Goal: Task Accomplishment & Management: Manage account settings

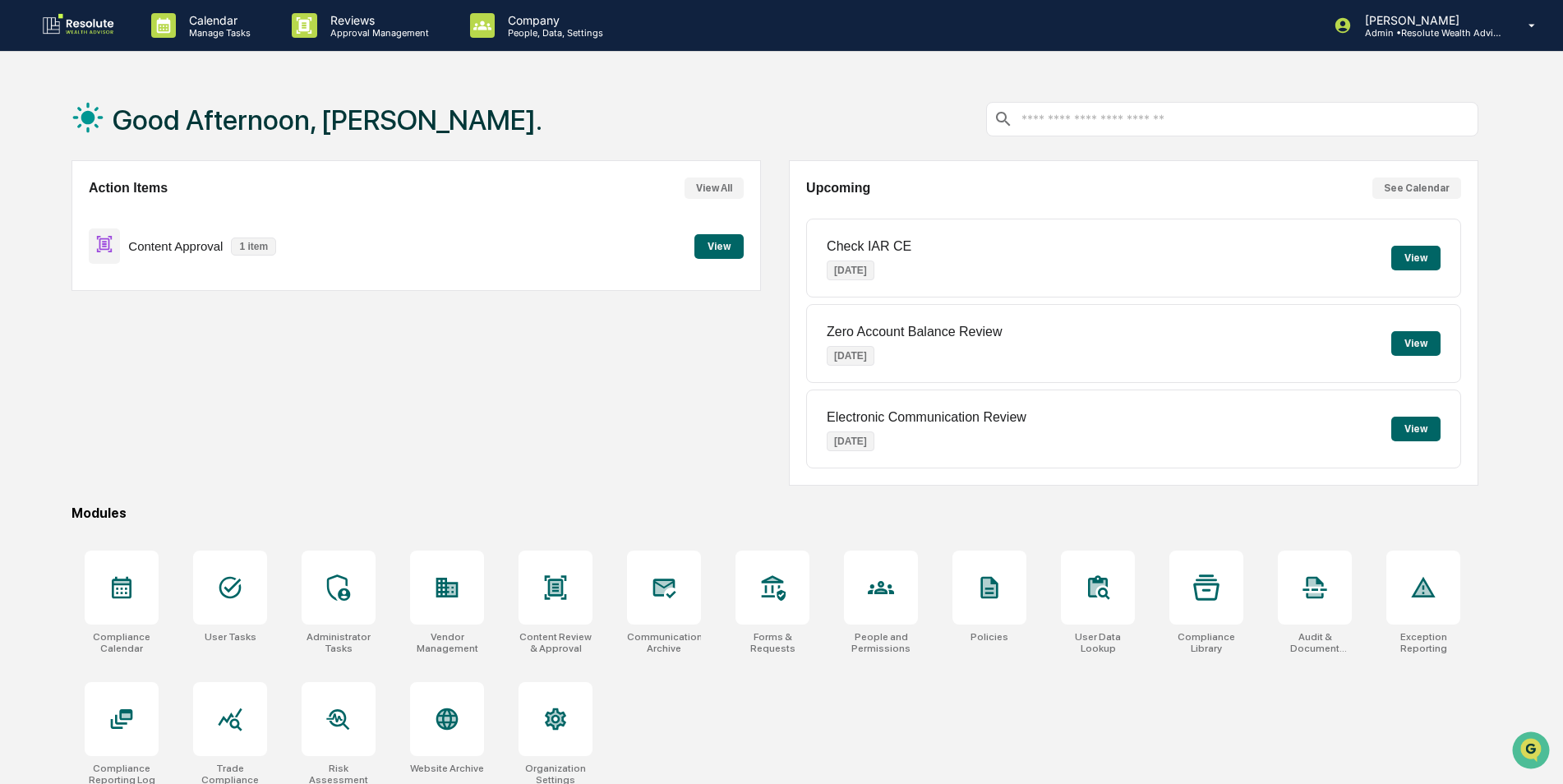
click at [726, 248] on button "View" at bounding box center [719, 246] width 50 height 25
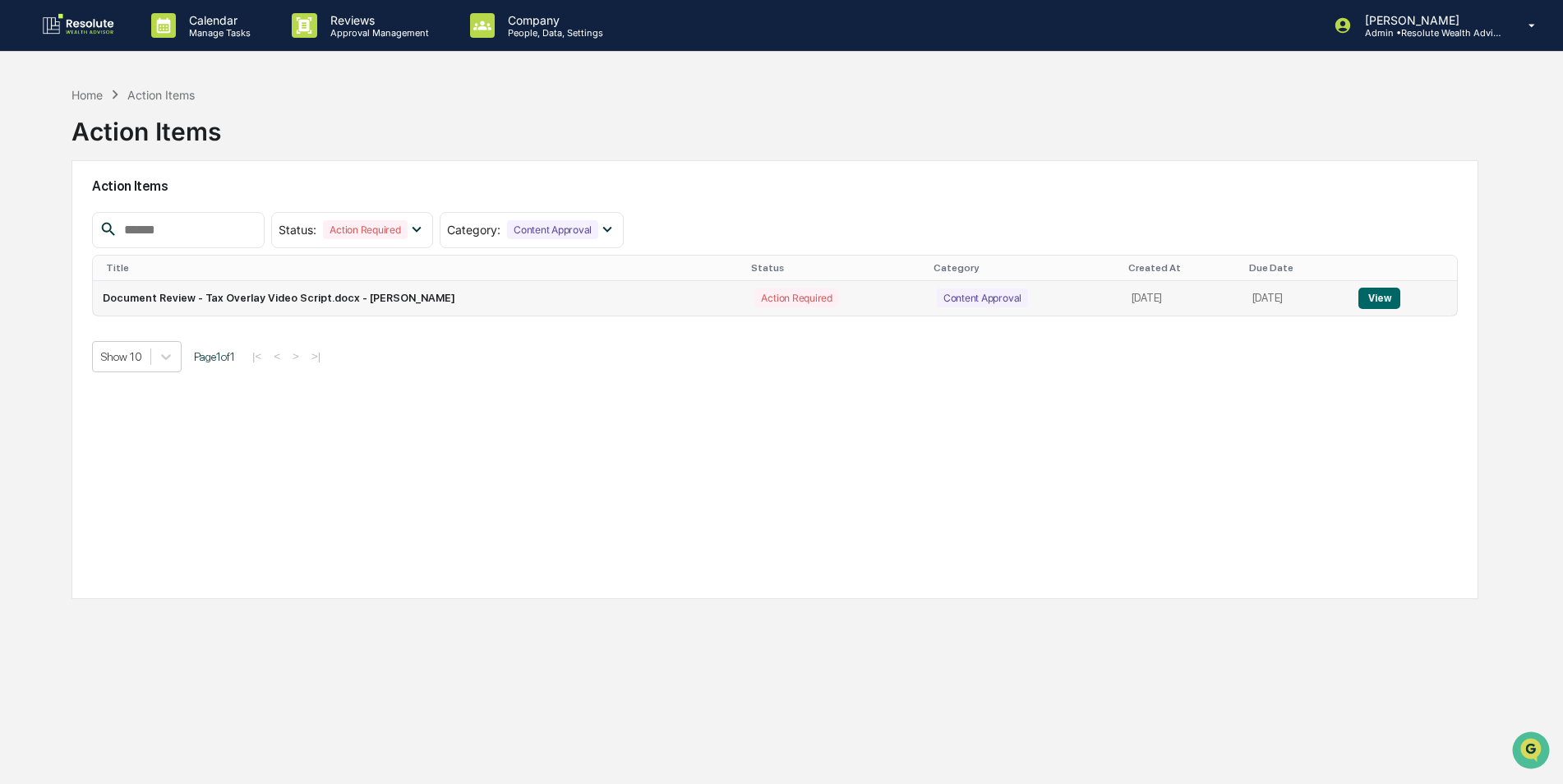
click at [1376, 300] on button "View" at bounding box center [1379, 299] width 42 height 21
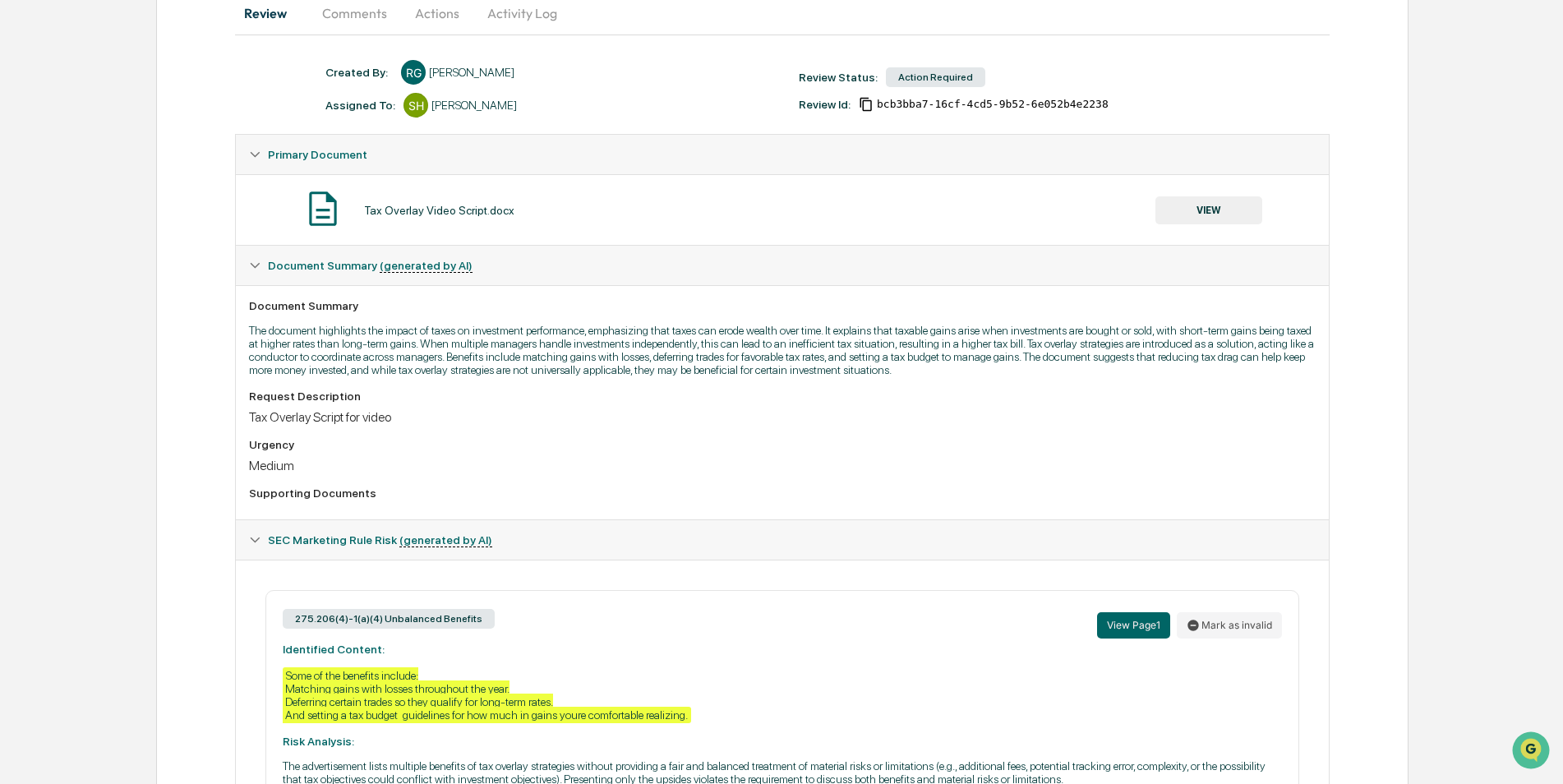
scroll to position [50, 0]
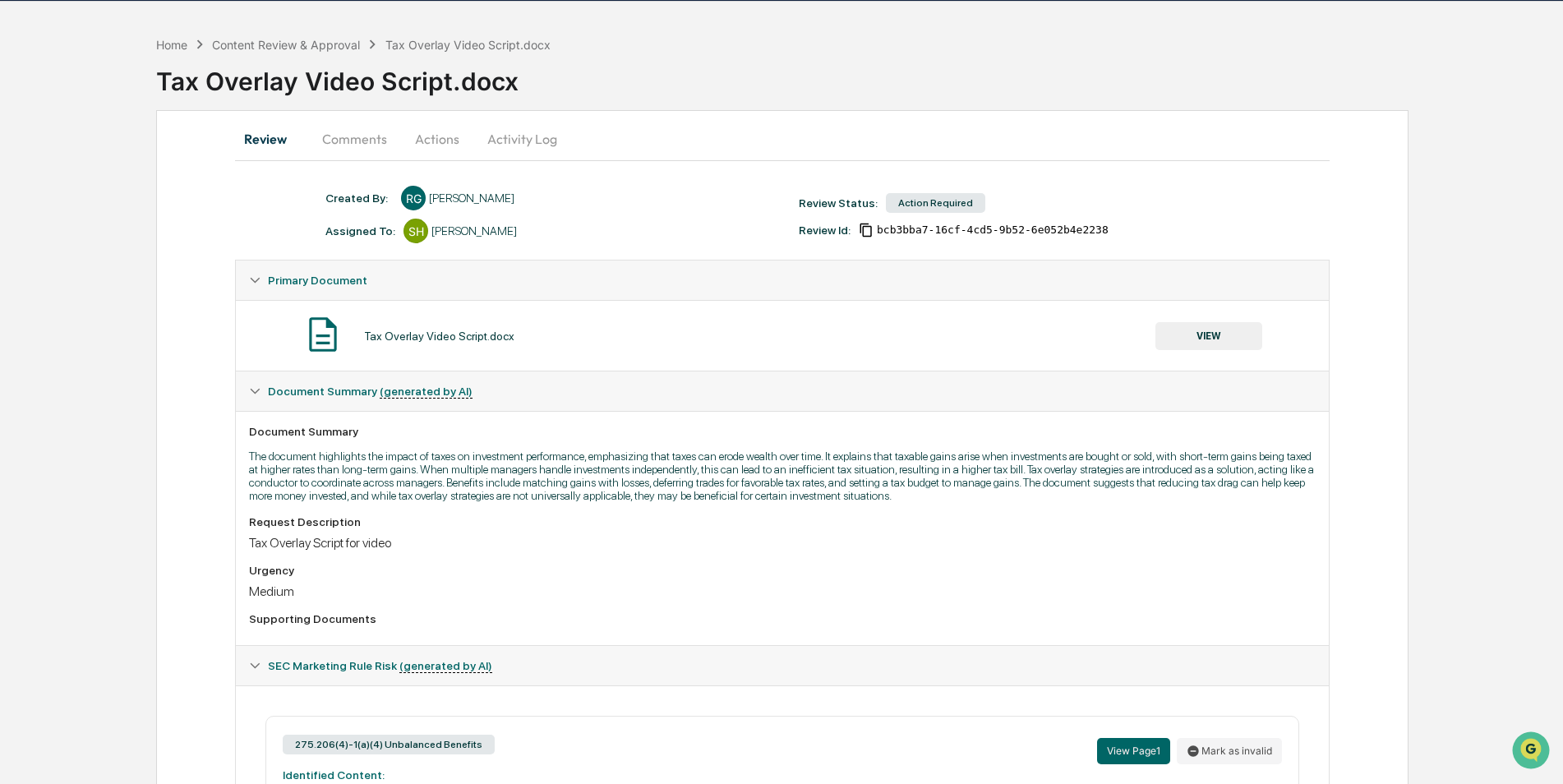
click at [1225, 335] on button "VIEW" at bounding box center [1209, 337] width 107 height 28
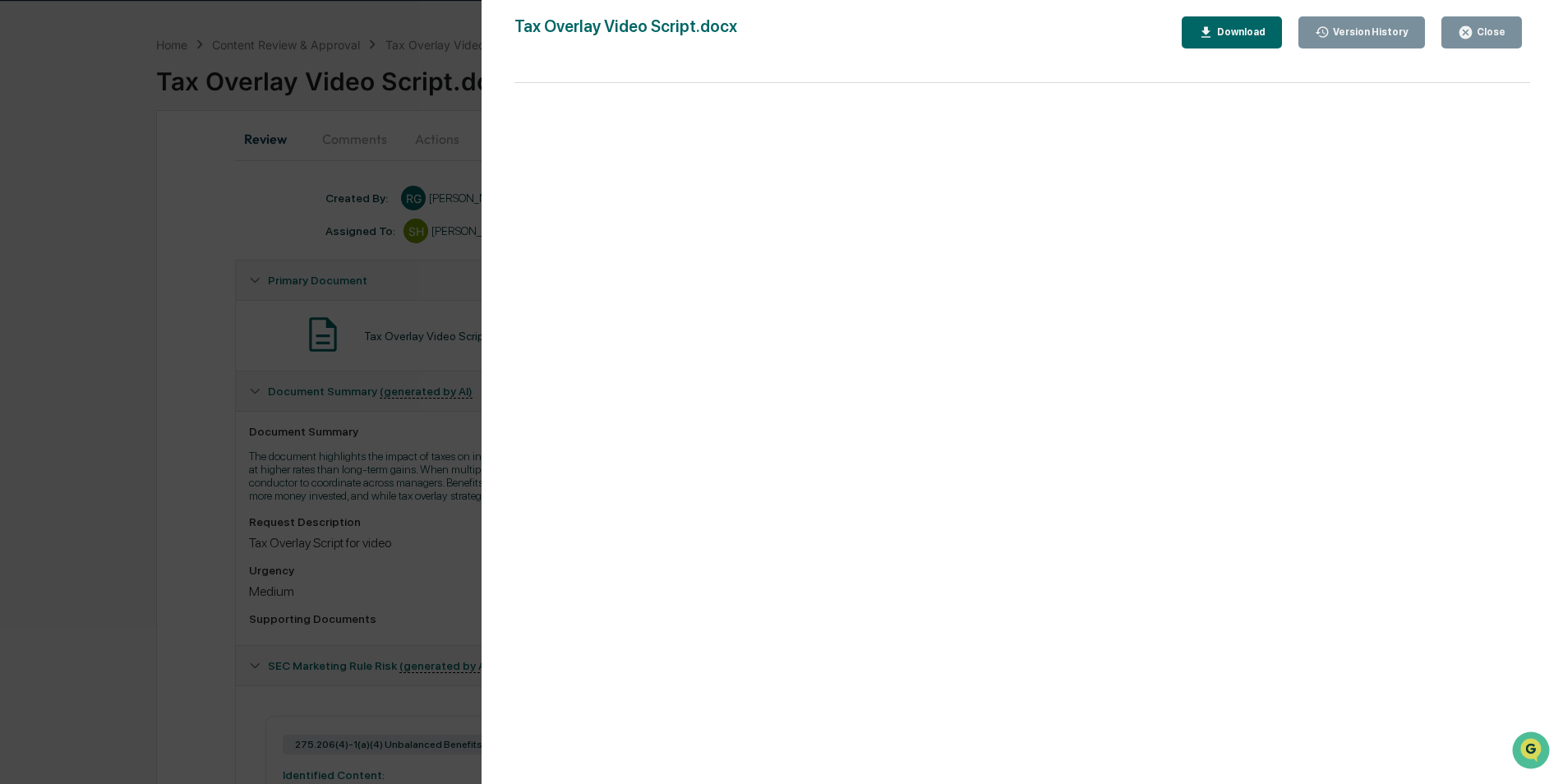
click at [1457, 43] on button "Close" at bounding box center [1481, 33] width 81 height 32
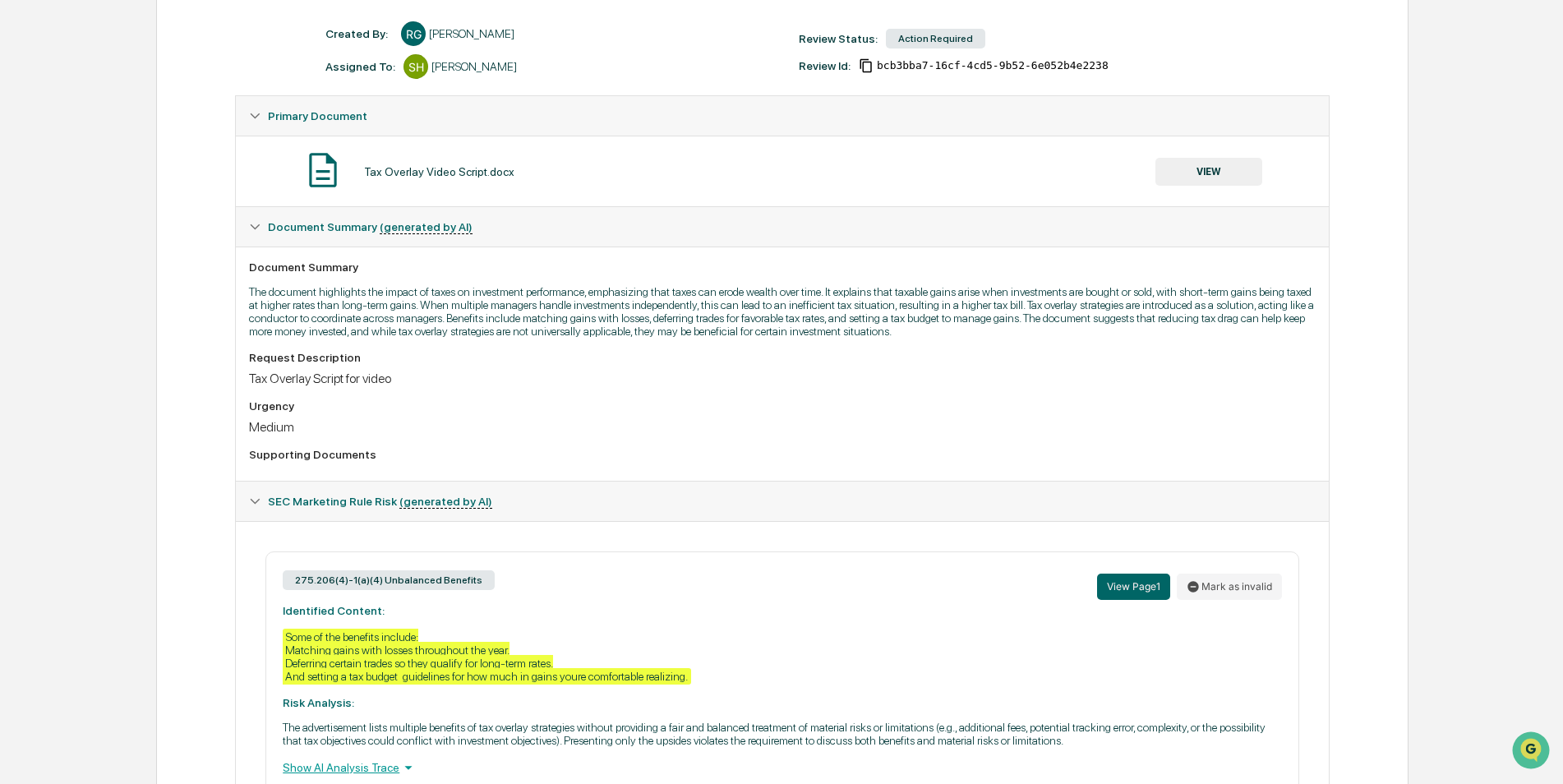
scroll to position [297, 0]
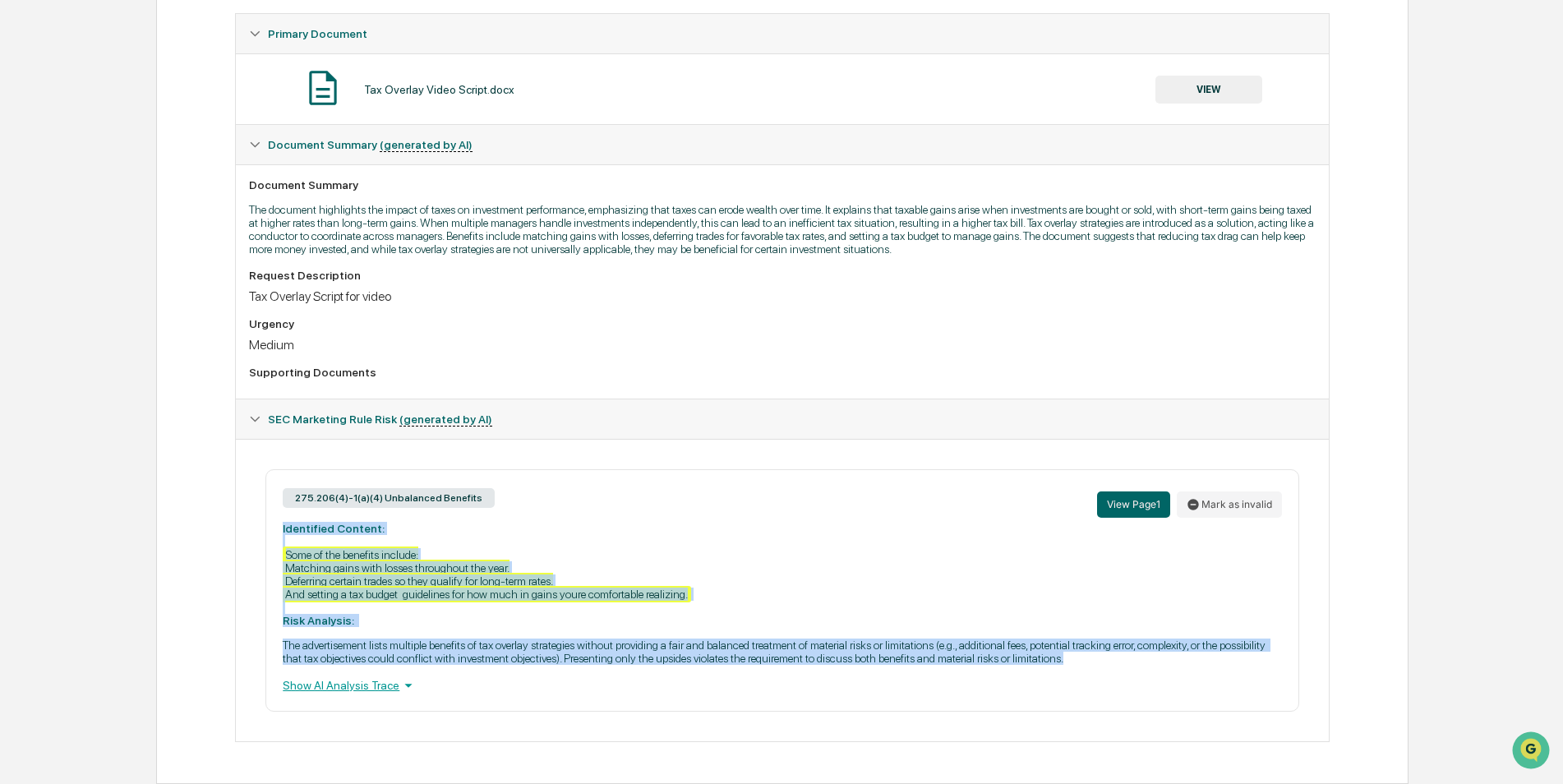
drag, startPoint x: 280, startPoint y: 526, endPoint x: 1137, endPoint y: 663, distance: 867.9
click at [1137, 663] on div "275.206(4)-1(a)(4) Unbalanced Benefits View Page 1 Mark as invalid Identified C…" at bounding box center [782, 591] width 1033 height 243
copy div "Identified Content: Some of the benefits include: Matching gains with losses th…"
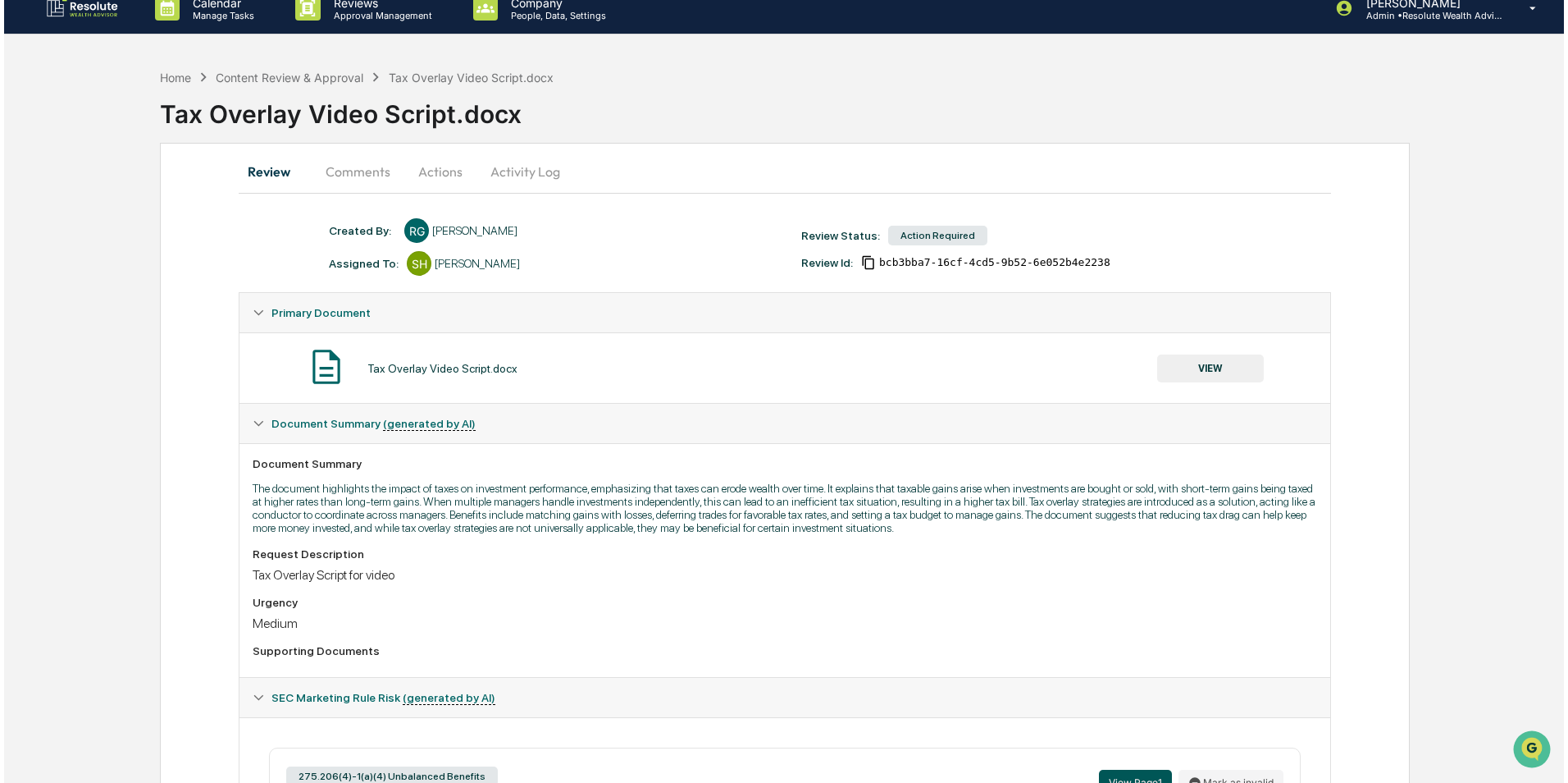
scroll to position [0, 0]
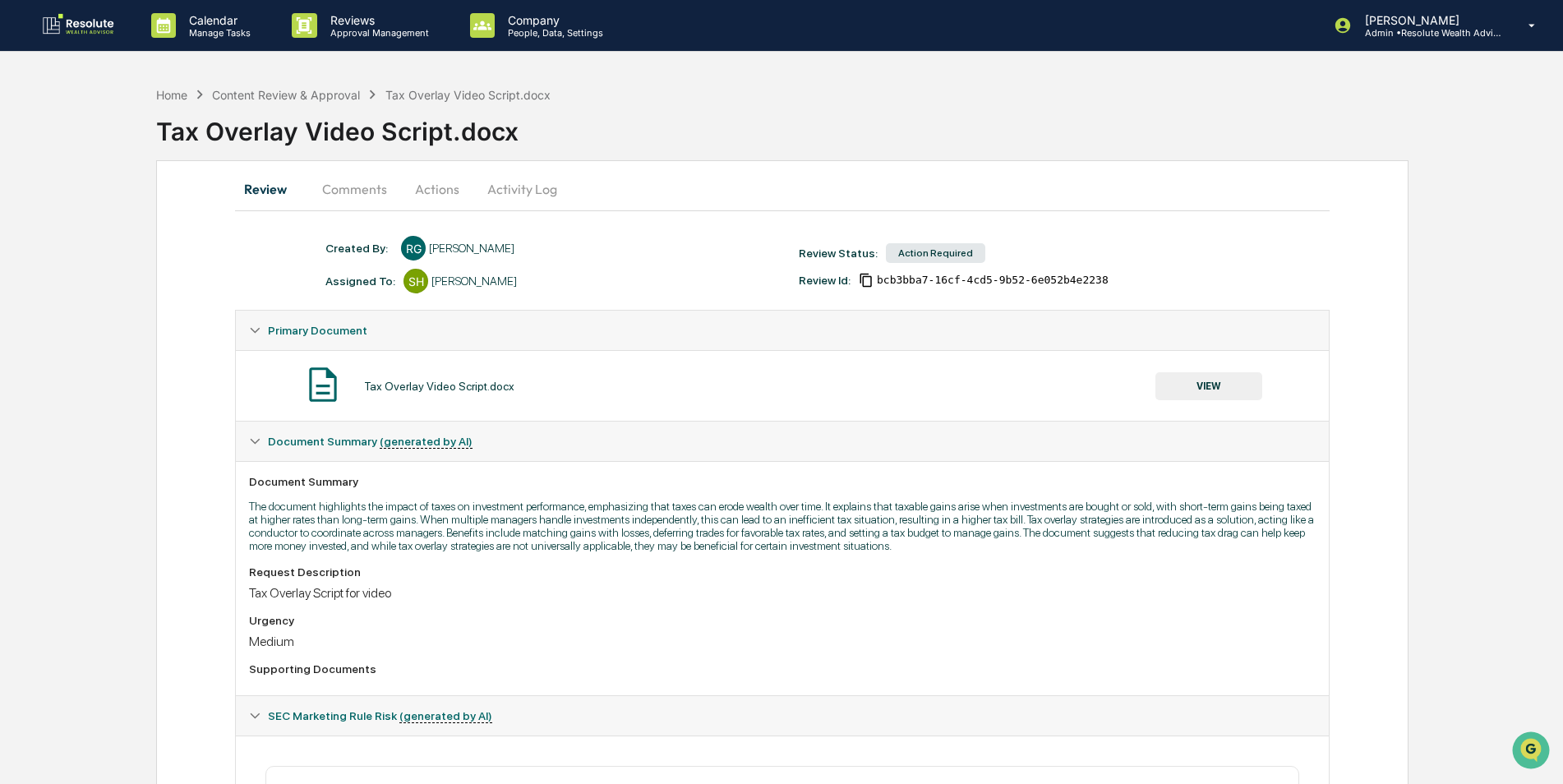
click at [440, 200] on button "Actions" at bounding box center [437, 189] width 74 height 40
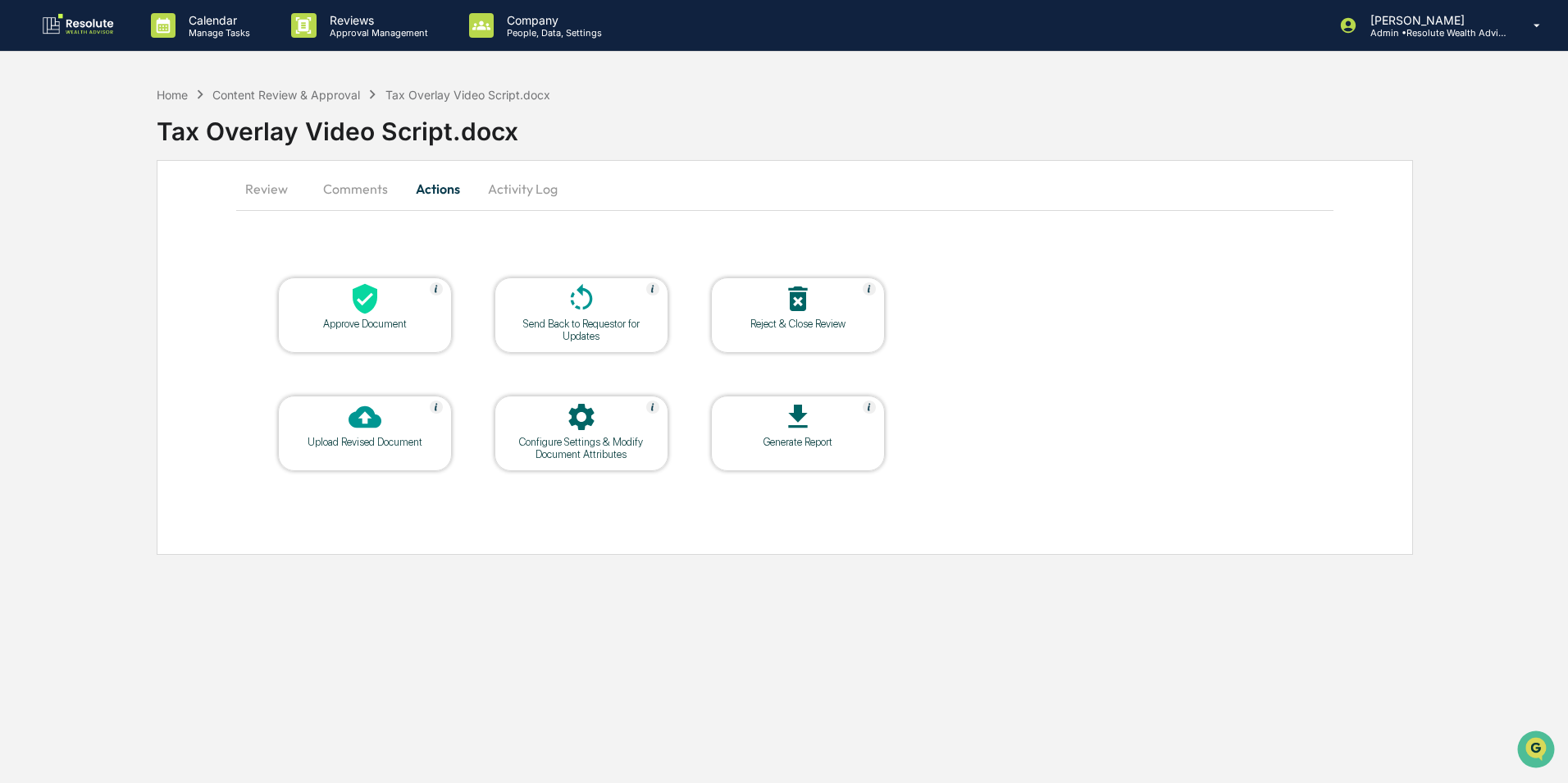
click at [546, 320] on div "Send Back to Requestor for Updates" at bounding box center [581, 330] width 148 height 25
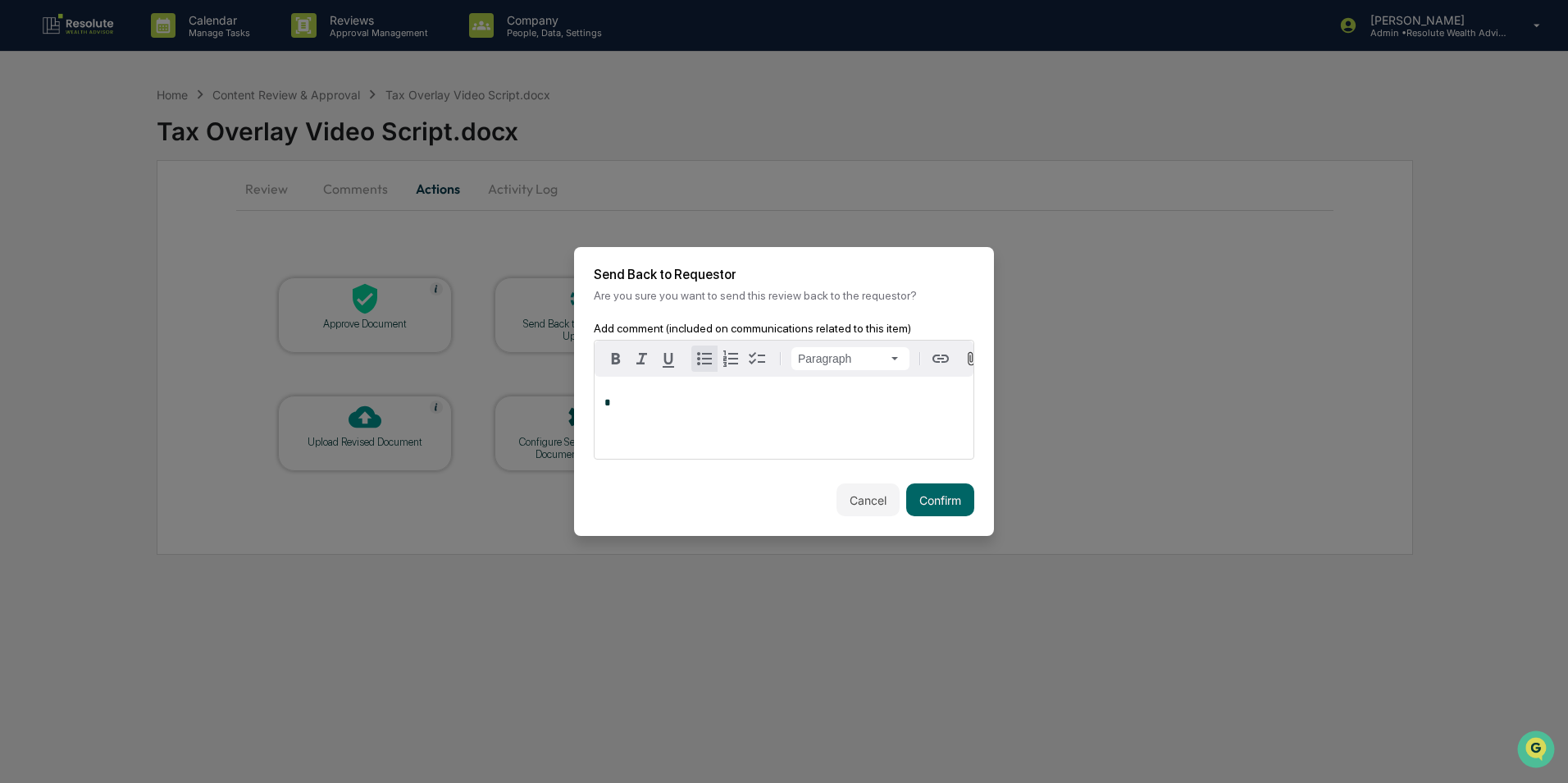
click at [692, 390] on div "*" at bounding box center [784, 418] width 379 height 82
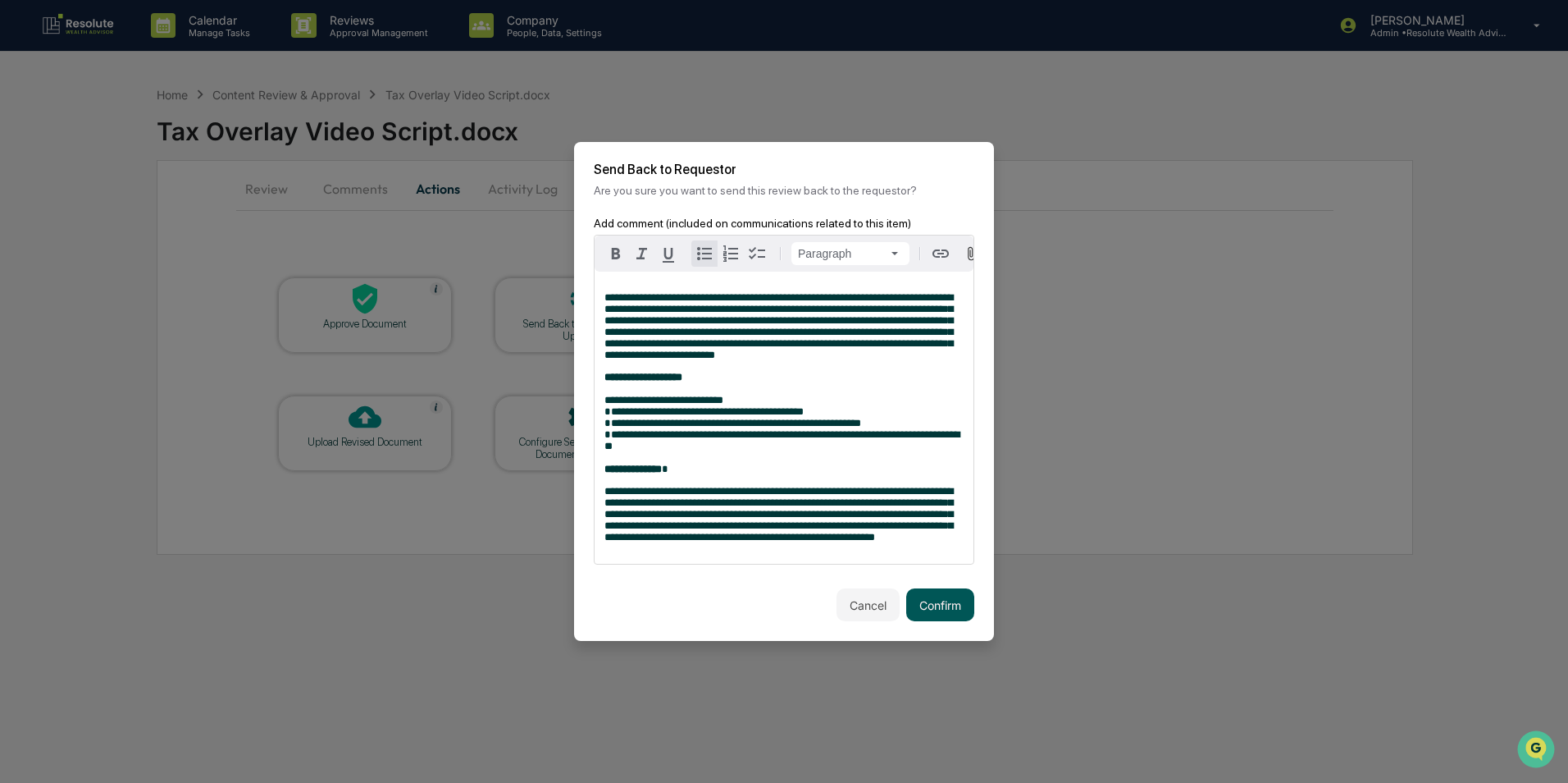
click at [952, 621] on button "Confirm" at bounding box center [940, 604] width 68 height 33
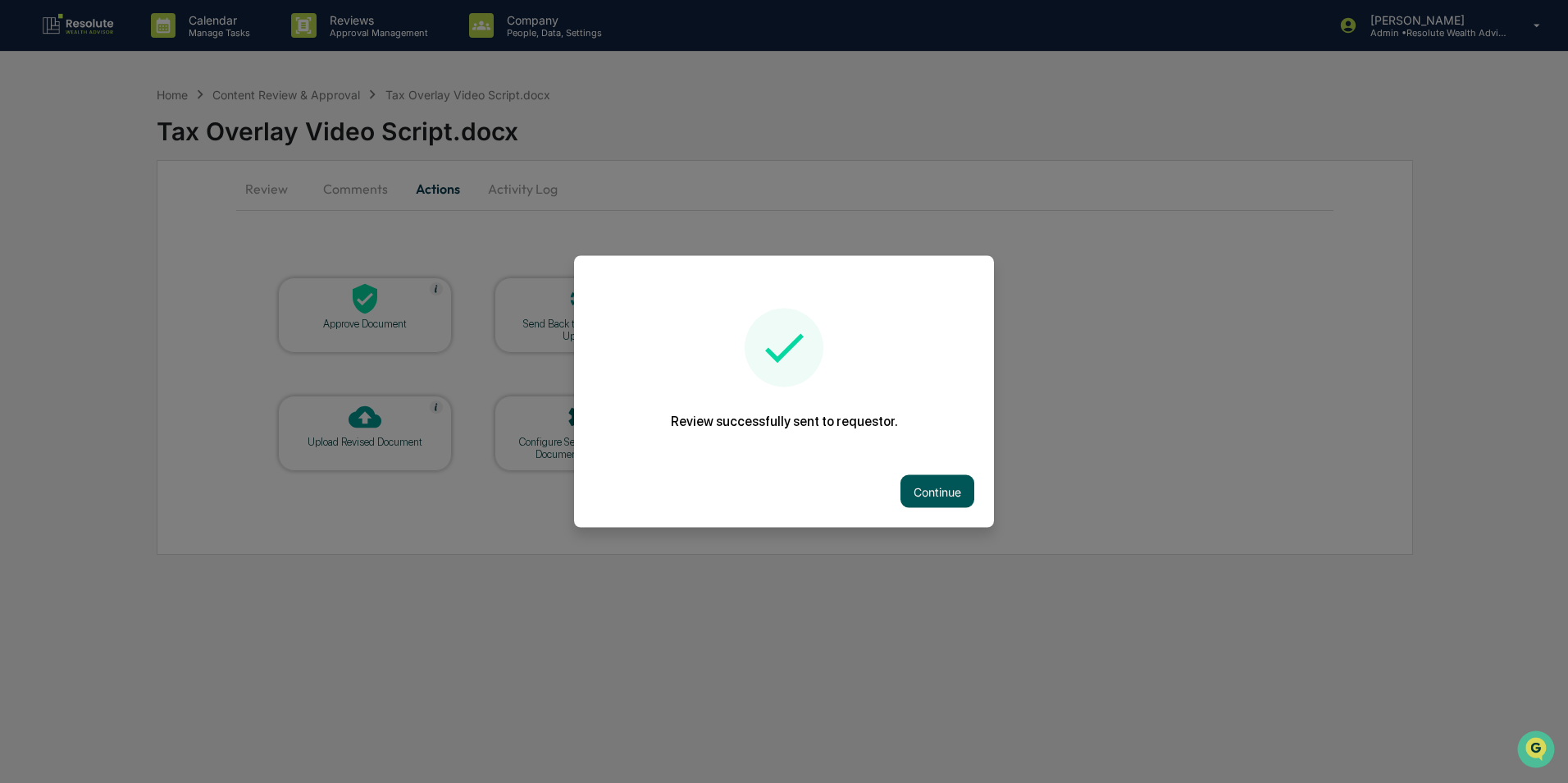
click at [929, 496] on button "Continue" at bounding box center [937, 491] width 73 height 33
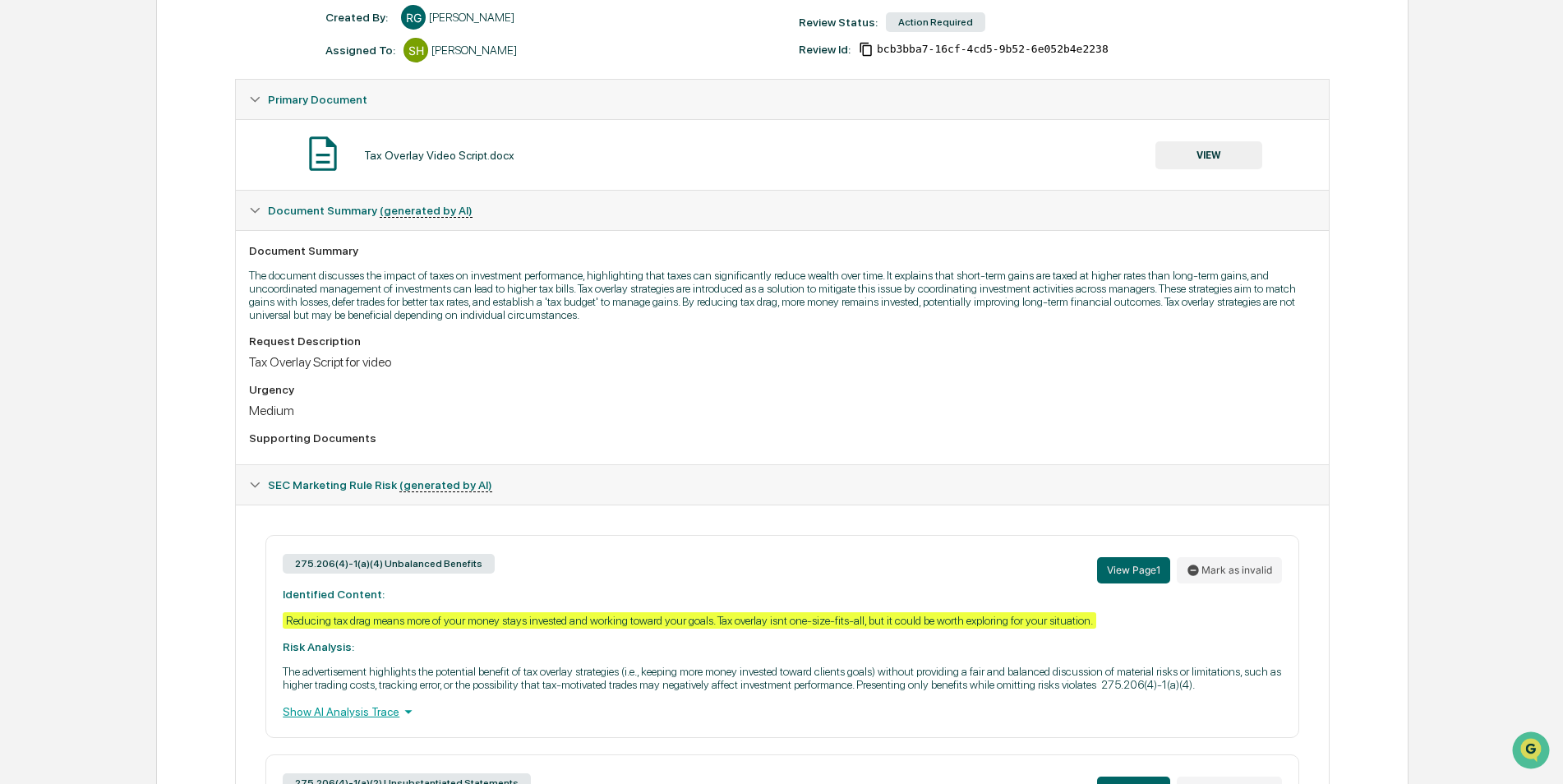
scroll to position [66, 0]
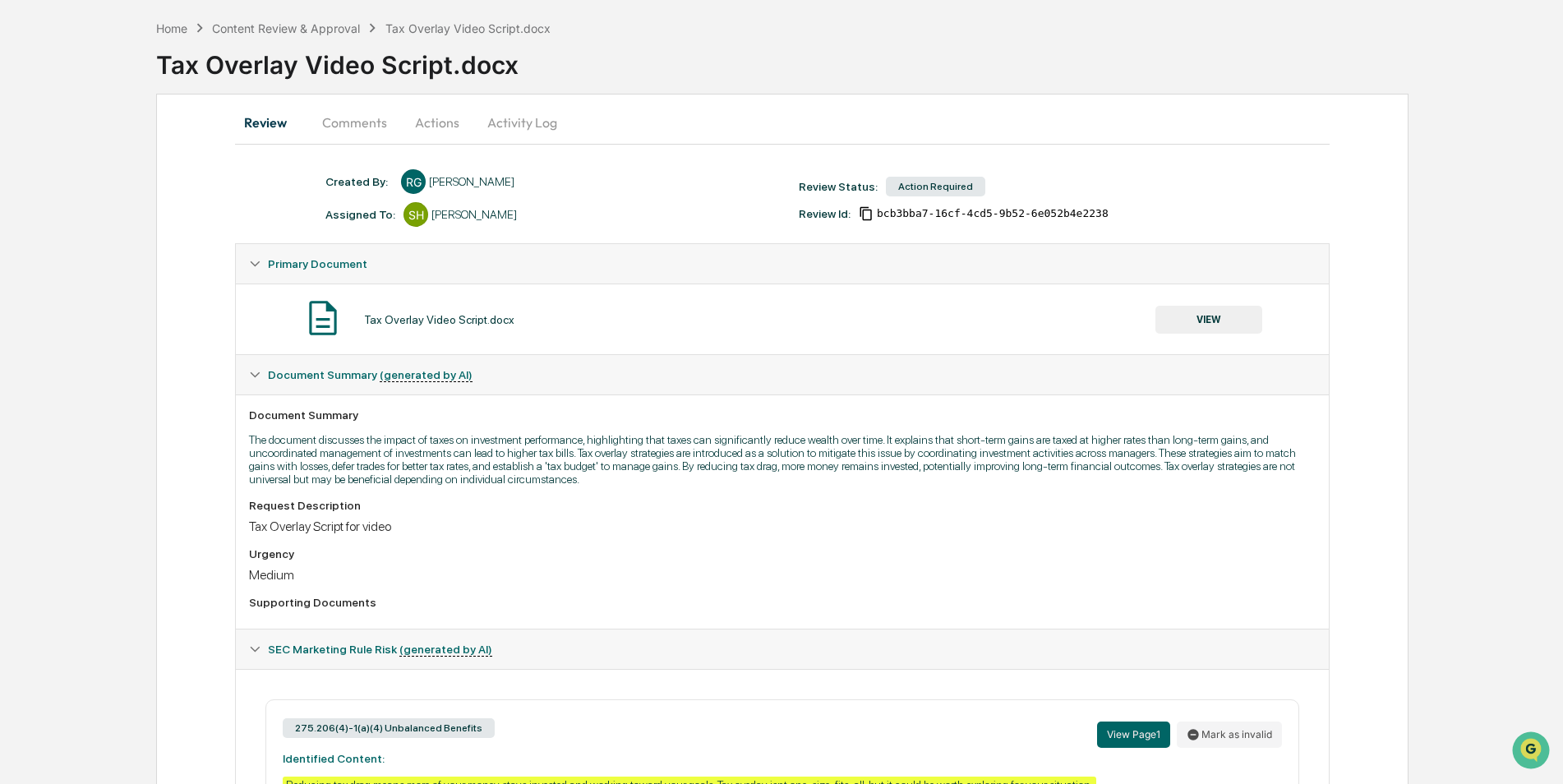
click at [1199, 312] on button "VIEW" at bounding box center [1209, 320] width 107 height 28
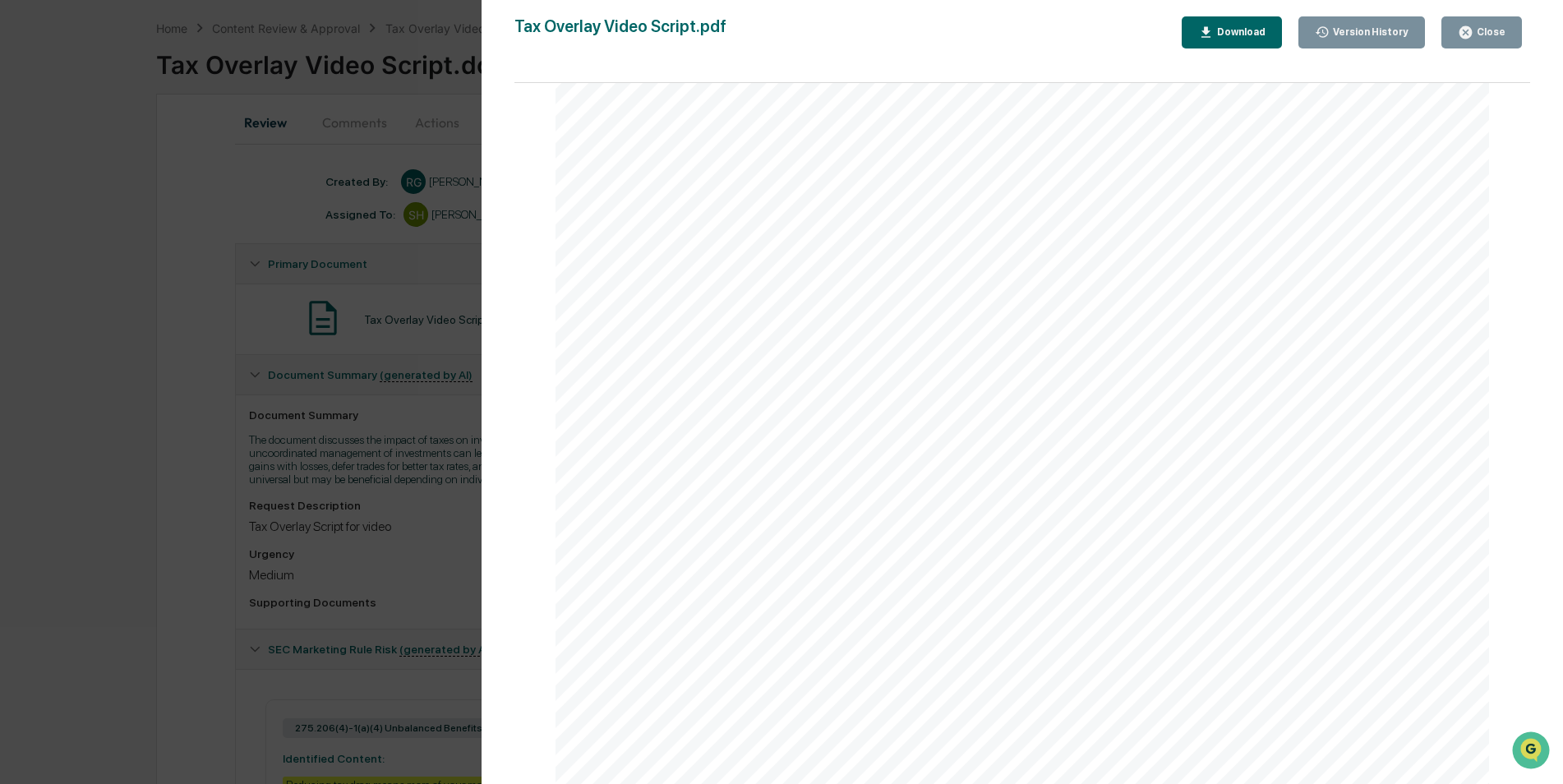
scroll to position [246, 0]
click at [1512, 32] on button "Close" at bounding box center [1481, 33] width 81 height 32
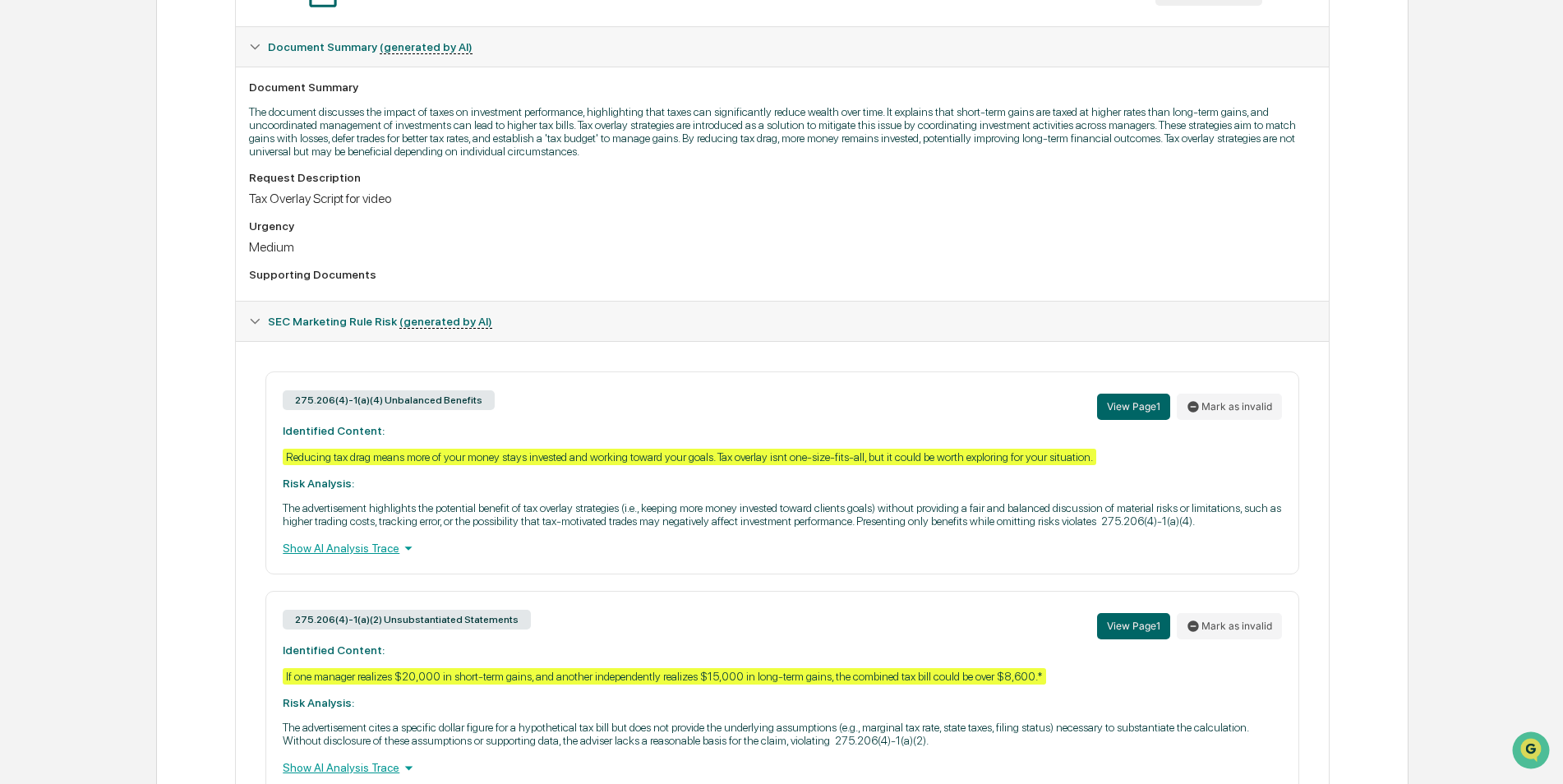
scroll to position [395, 0]
click at [285, 429] on strong "Identified Content:" at bounding box center [333, 430] width 102 height 13
click at [279, 424] on div "275.206(4)-1(a)(4) Unbalanced Benefits View Page 1 Mark as invalid Identified C…" at bounding box center [782, 471] width 1033 height 203
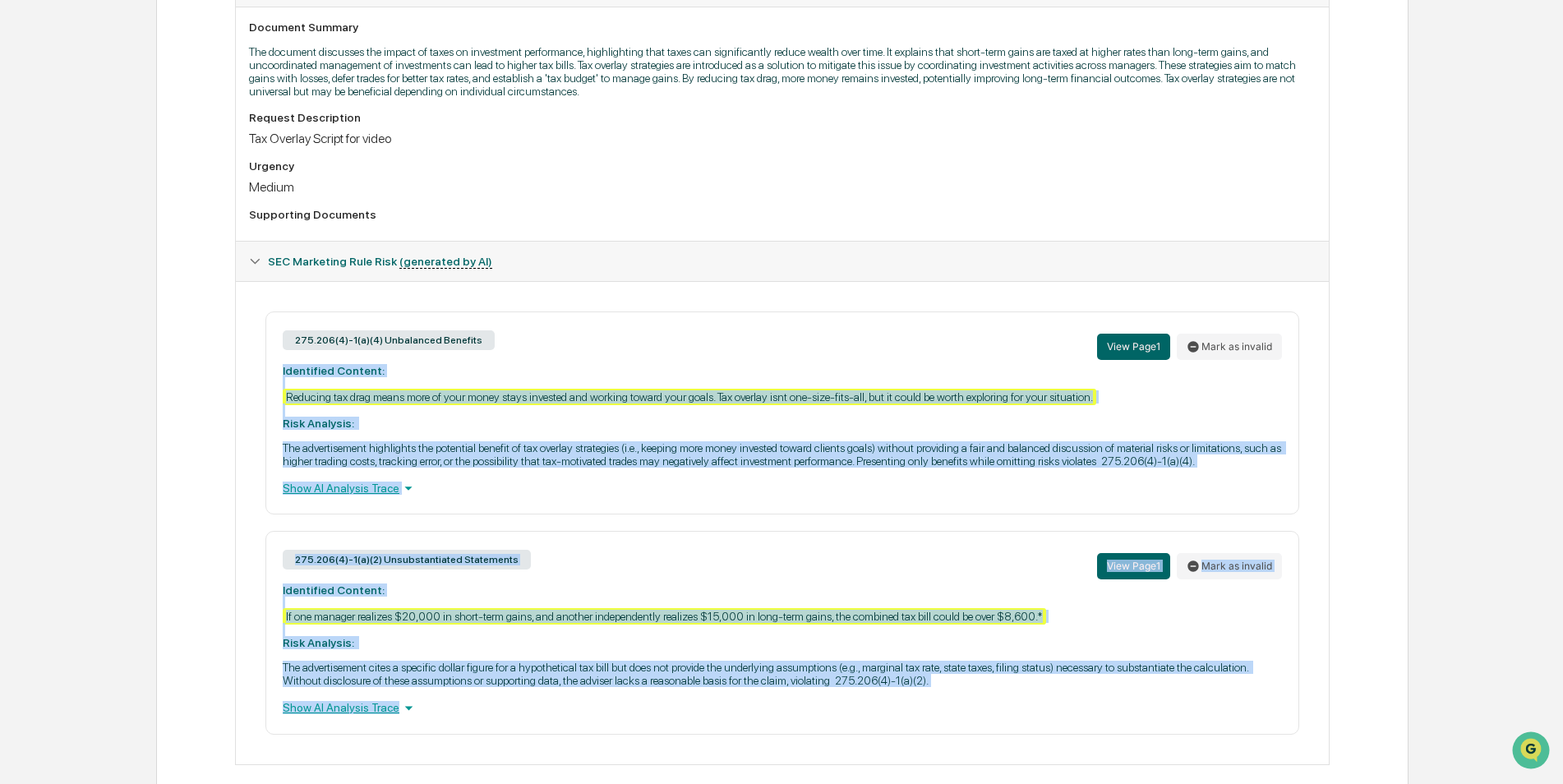
scroll to position [477, 0]
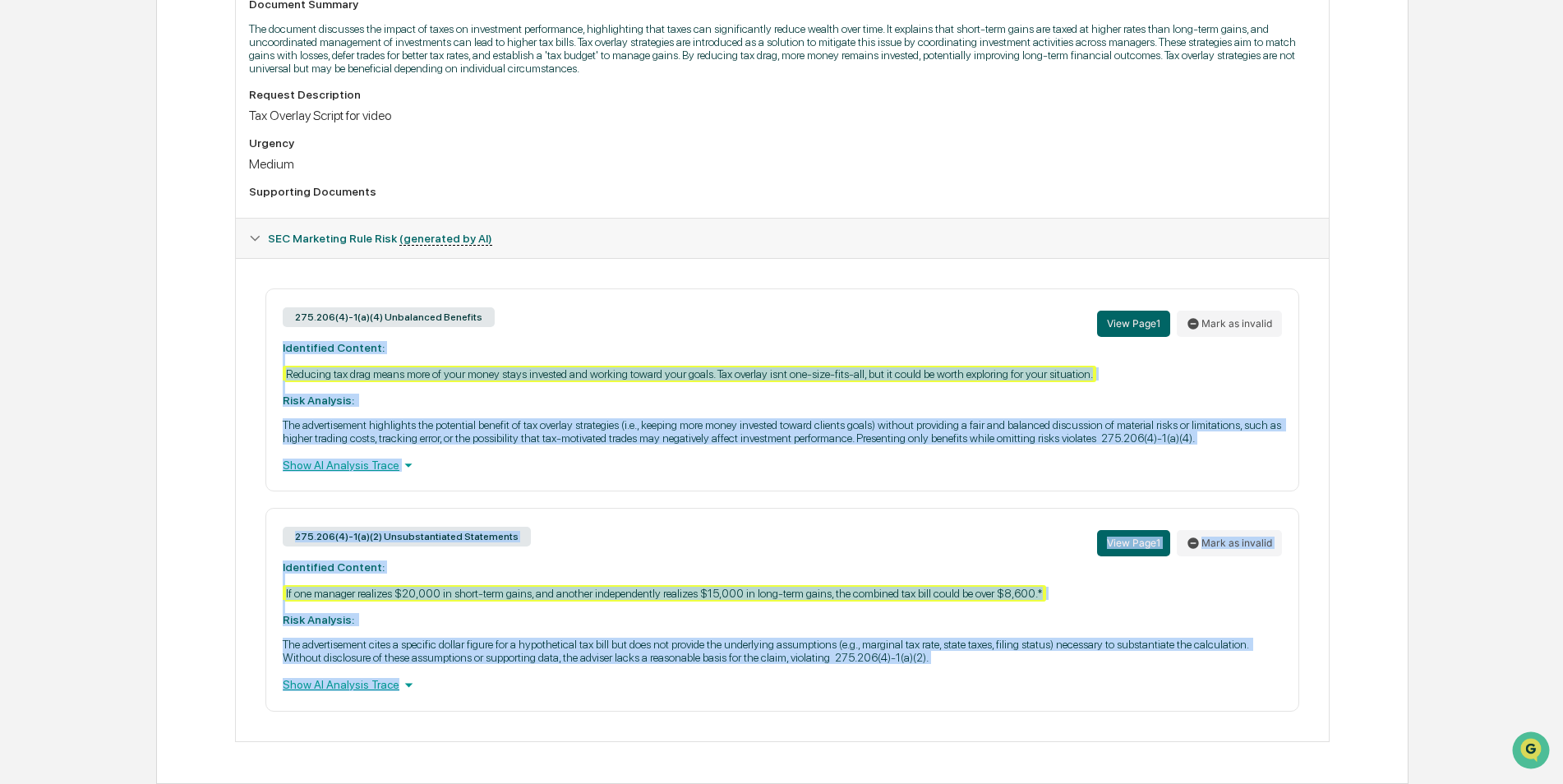
drag, startPoint x: 282, startPoint y: 424, endPoint x: 1018, endPoint y: 670, distance: 776.0
click at [1018, 670] on div "275.206(4)-1(a)(4) Unbalanced Benefits View Page 1 Mark as invalid Identified C…" at bounding box center [782, 501] width 1066 height 423
copy div "Identified Content: Reducing tax drag means more of your money stays invested a…"
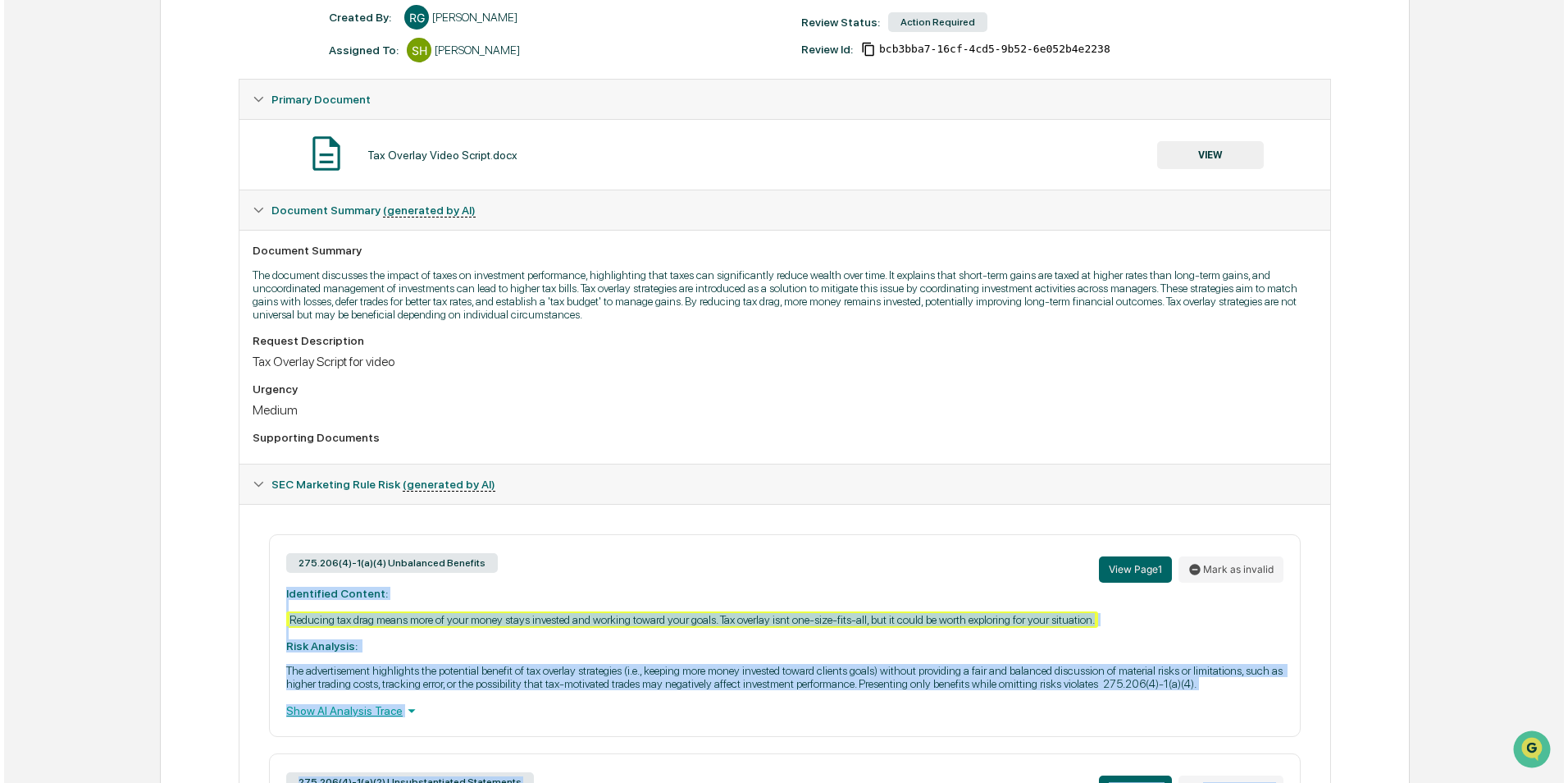
scroll to position [0, 0]
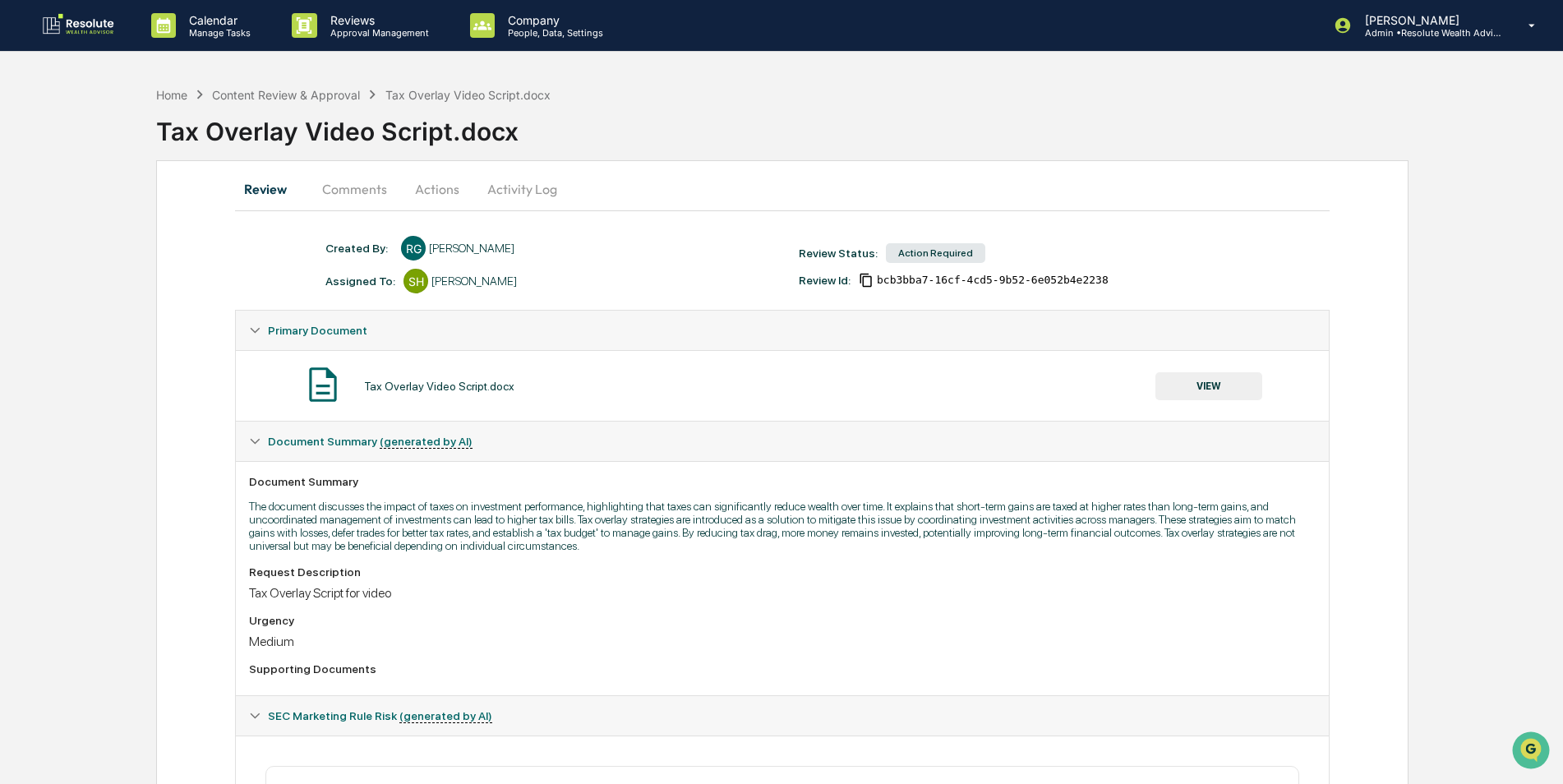
click at [436, 186] on button "Actions" at bounding box center [437, 189] width 74 height 40
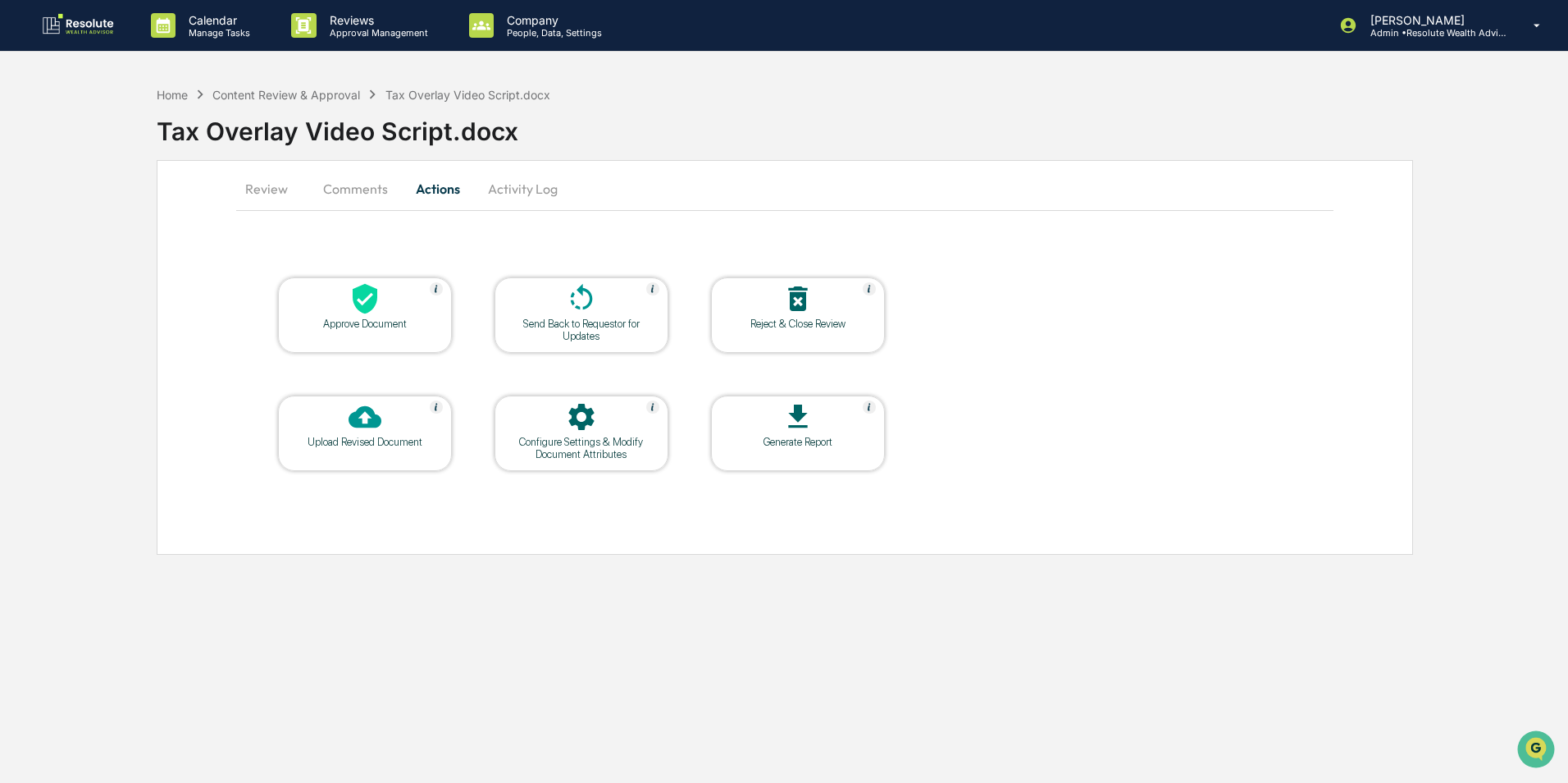
click at [584, 328] on div "Send Back to Requestor for Updates" at bounding box center [581, 330] width 148 height 25
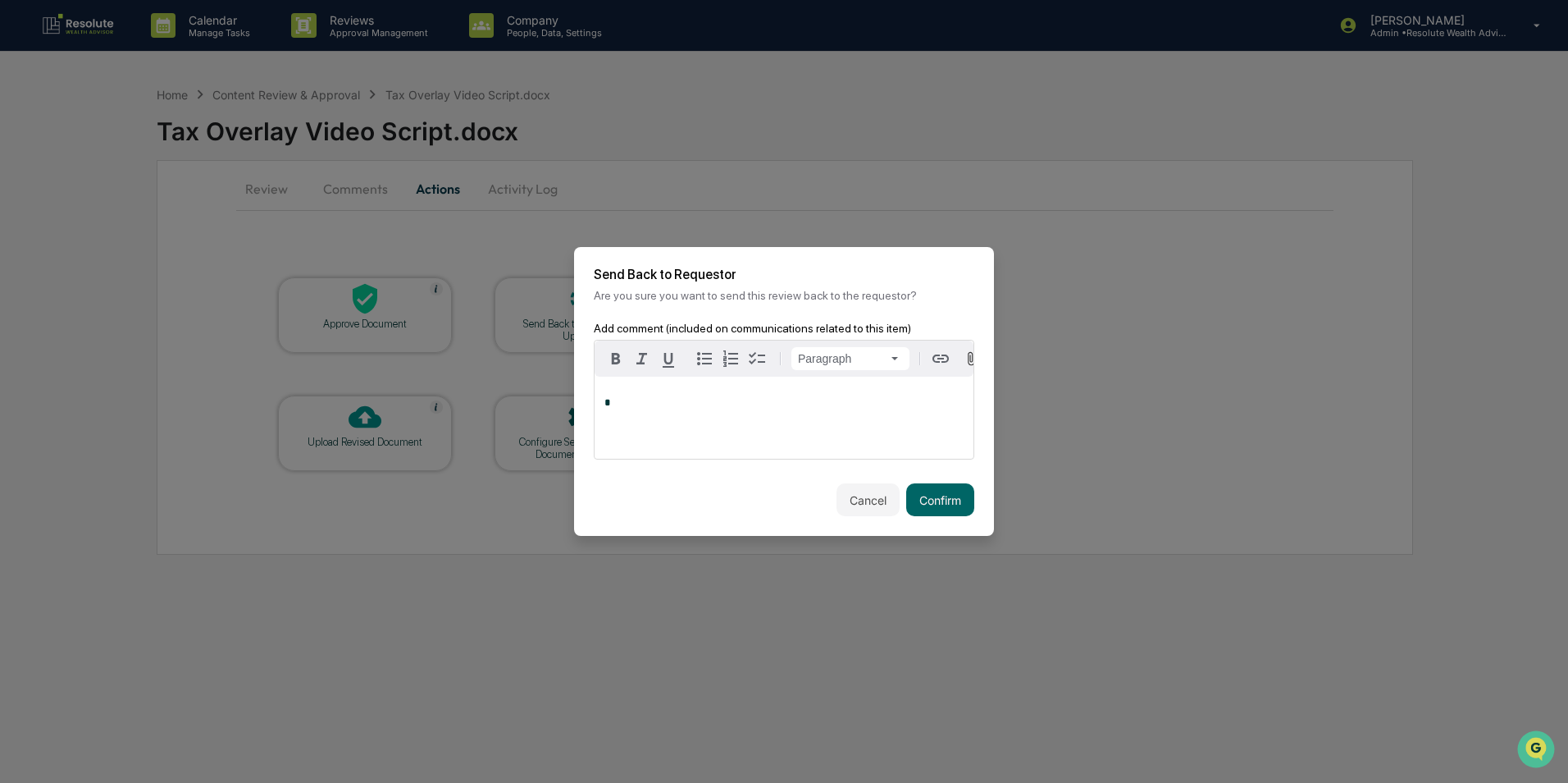
click at [723, 409] on p "*" at bounding box center [784, 403] width 359 height 12
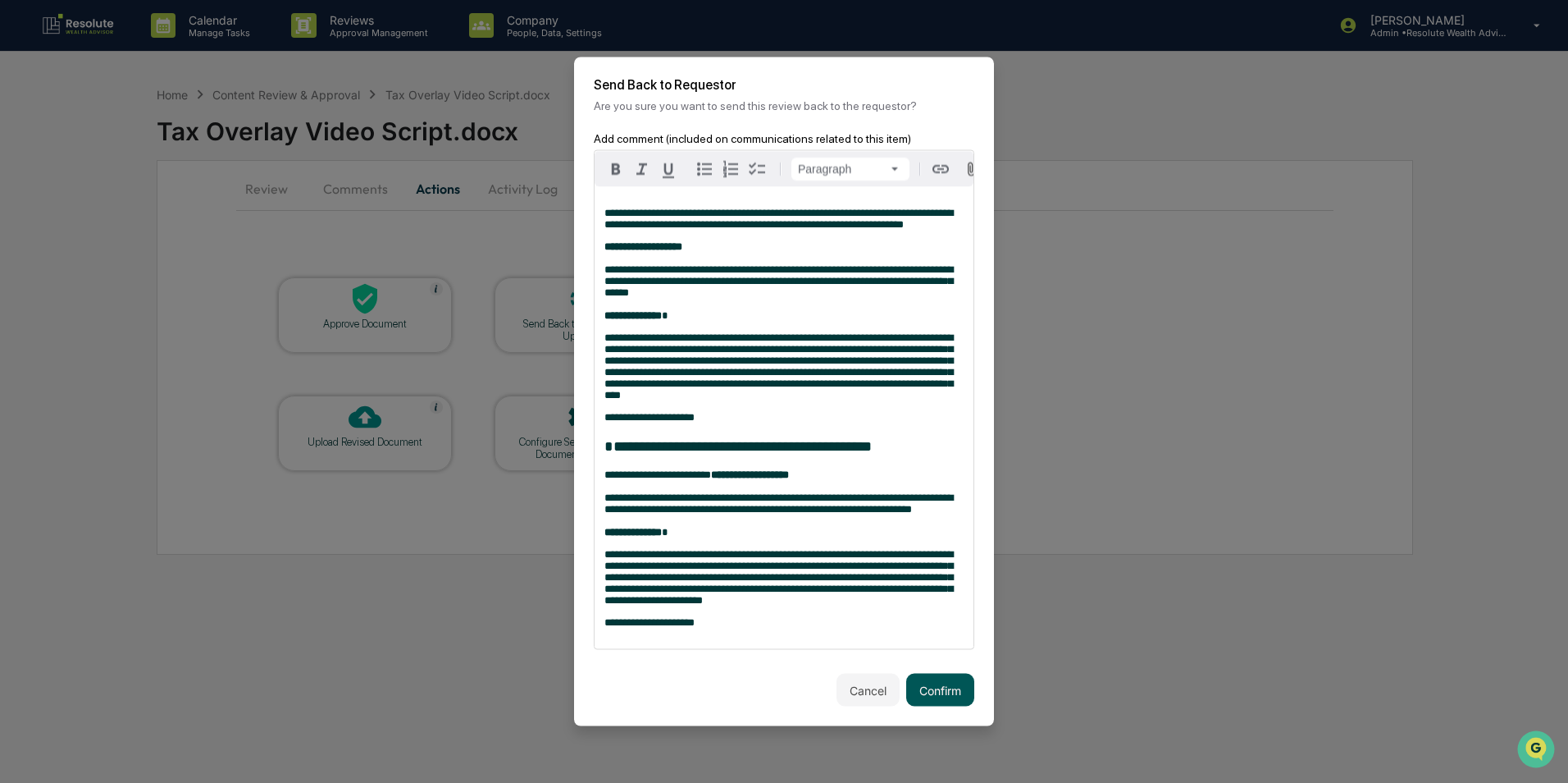
click at [945, 706] on button "Confirm" at bounding box center [940, 689] width 68 height 33
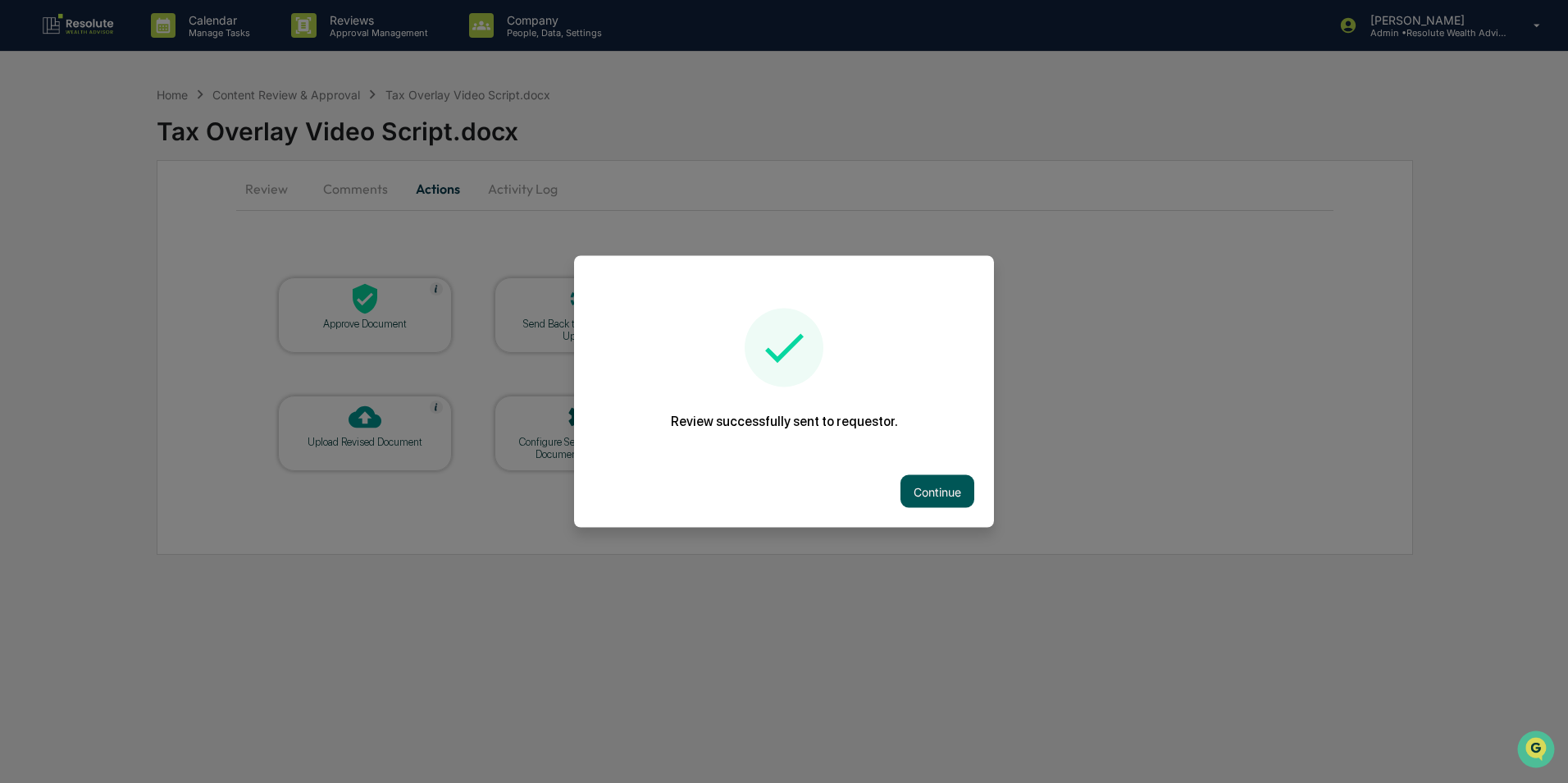
click at [910, 487] on button "Continue" at bounding box center [937, 491] width 73 height 33
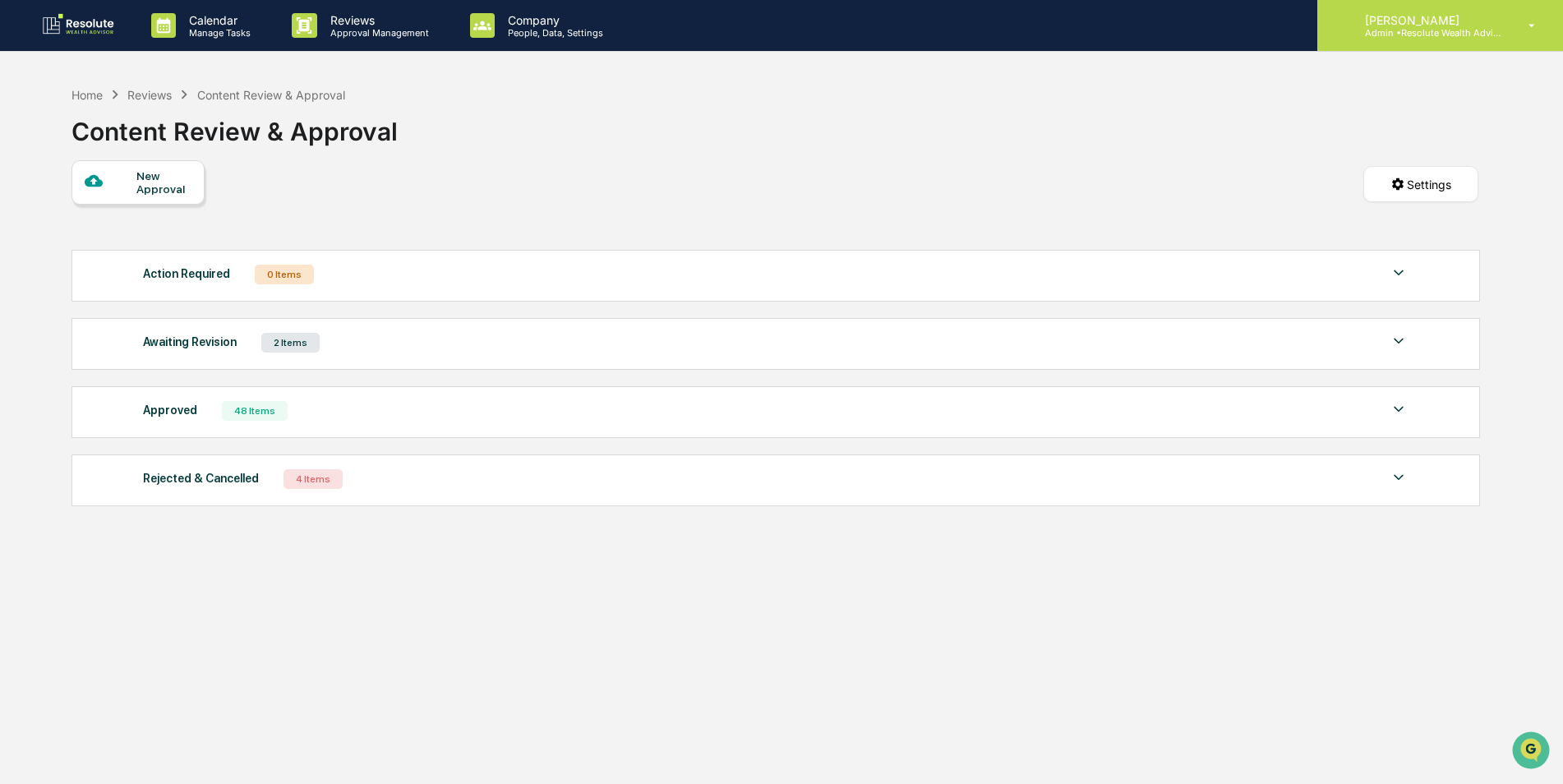
click at [1404, 29] on p "Admin • Resolute Wealth Advisor" at bounding box center [1428, 33] width 152 height 12
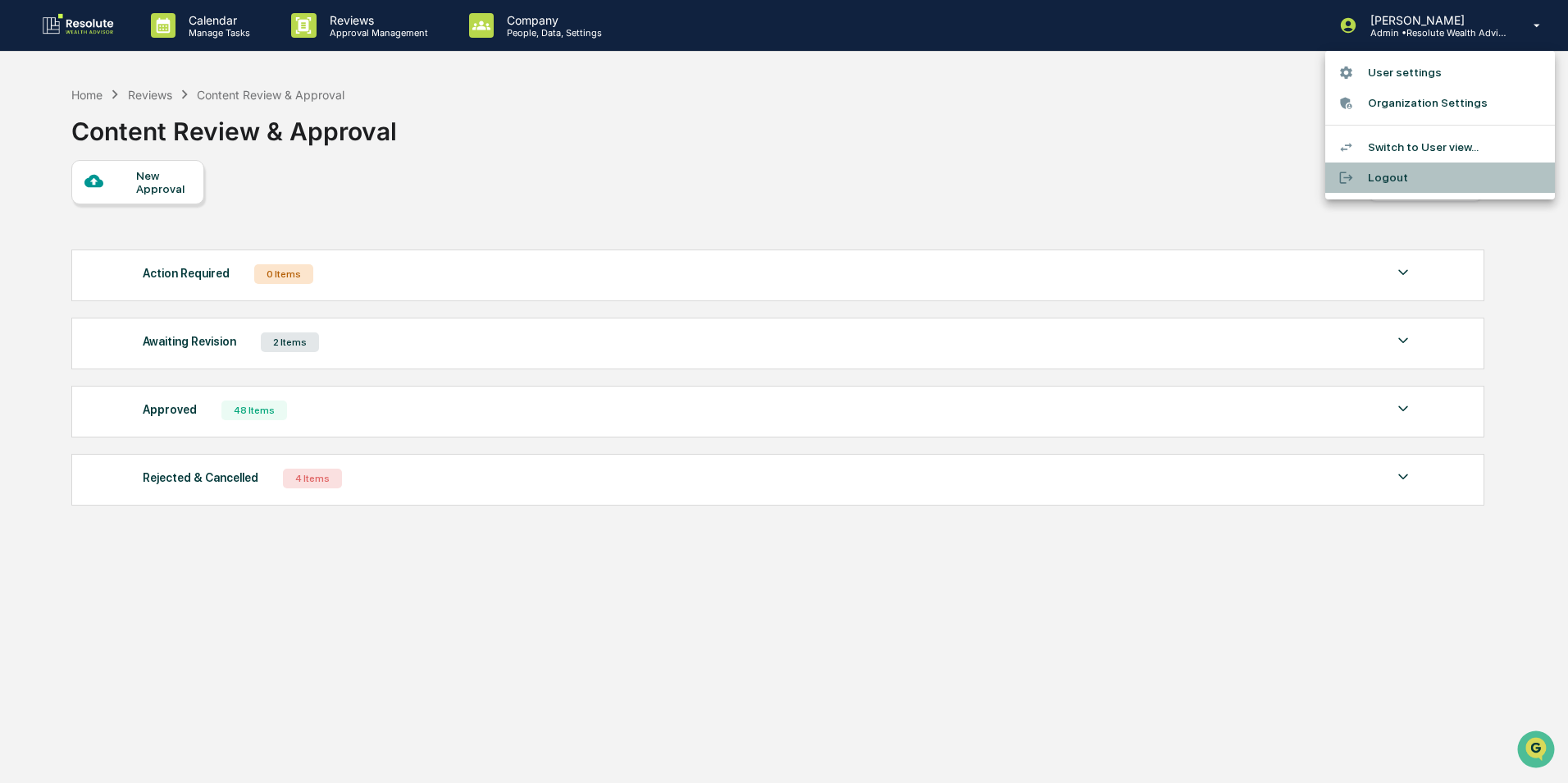
click at [1370, 180] on li "Logout" at bounding box center [1441, 178] width 230 height 30
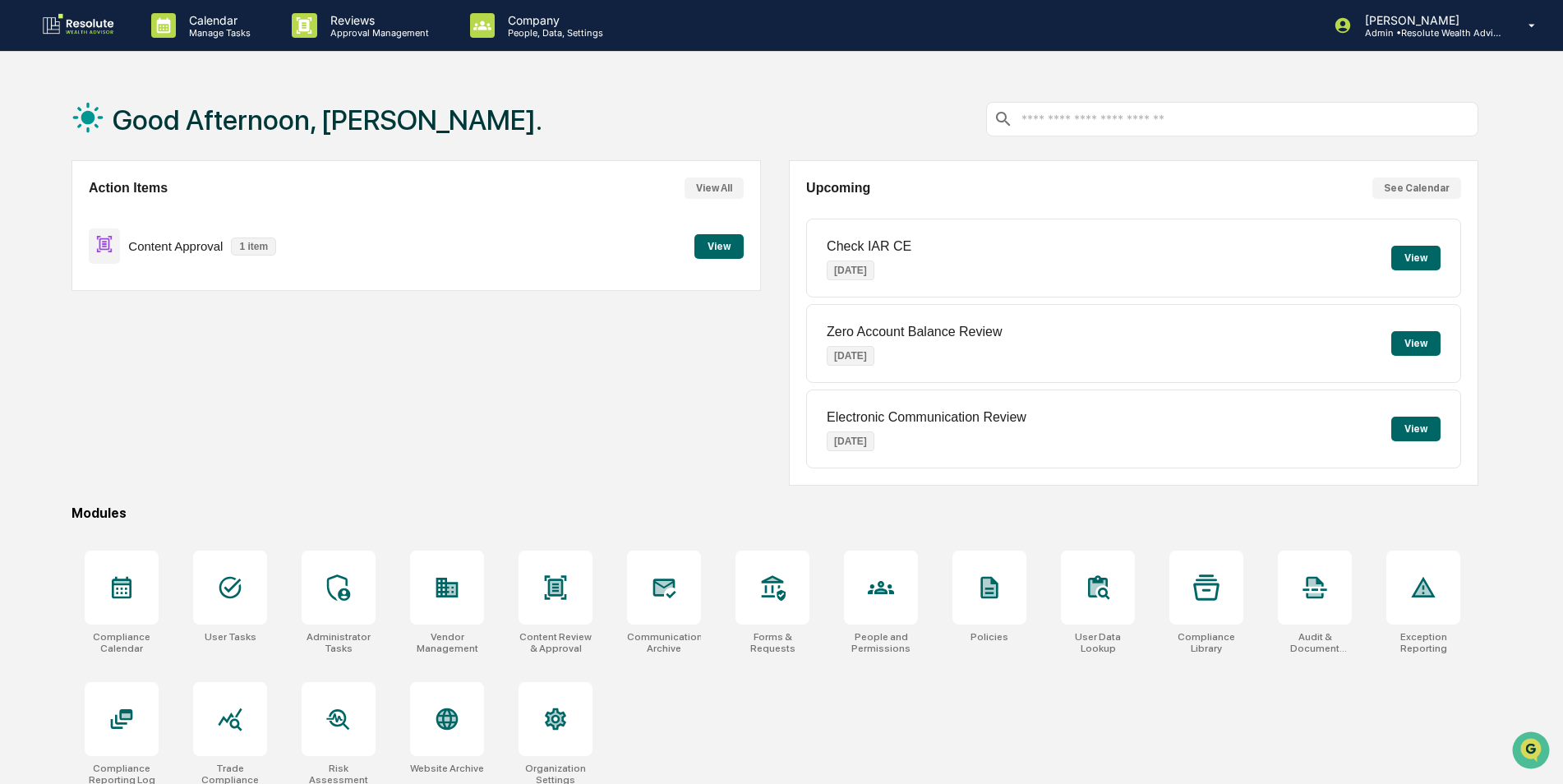
click at [707, 246] on button "View" at bounding box center [719, 246] width 50 height 25
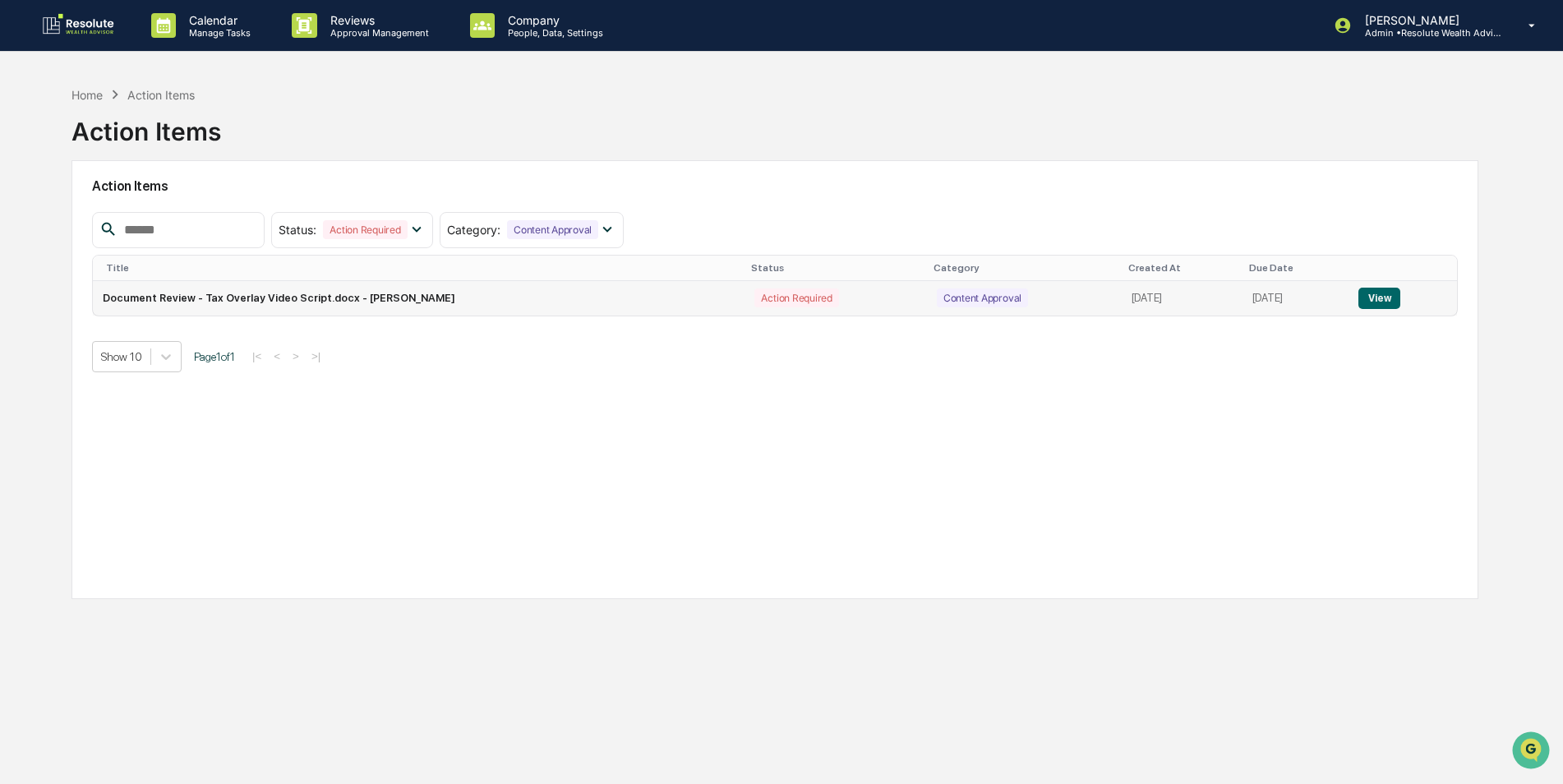
click at [1372, 291] on button "View" at bounding box center [1379, 299] width 42 height 21
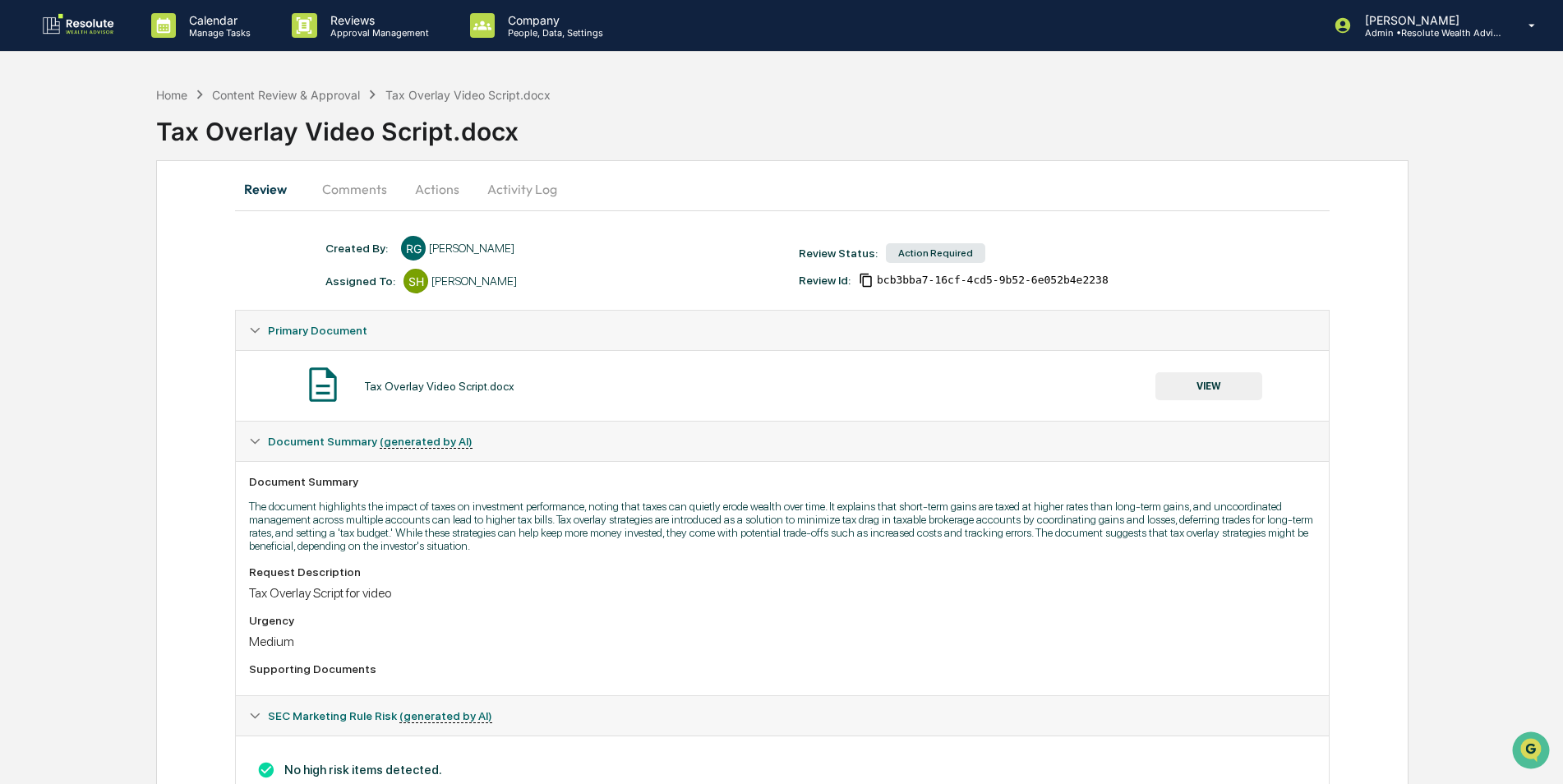
click at [1217, 384] on button "VIEW" at bounding box center [1209, 386] width 107 height 28
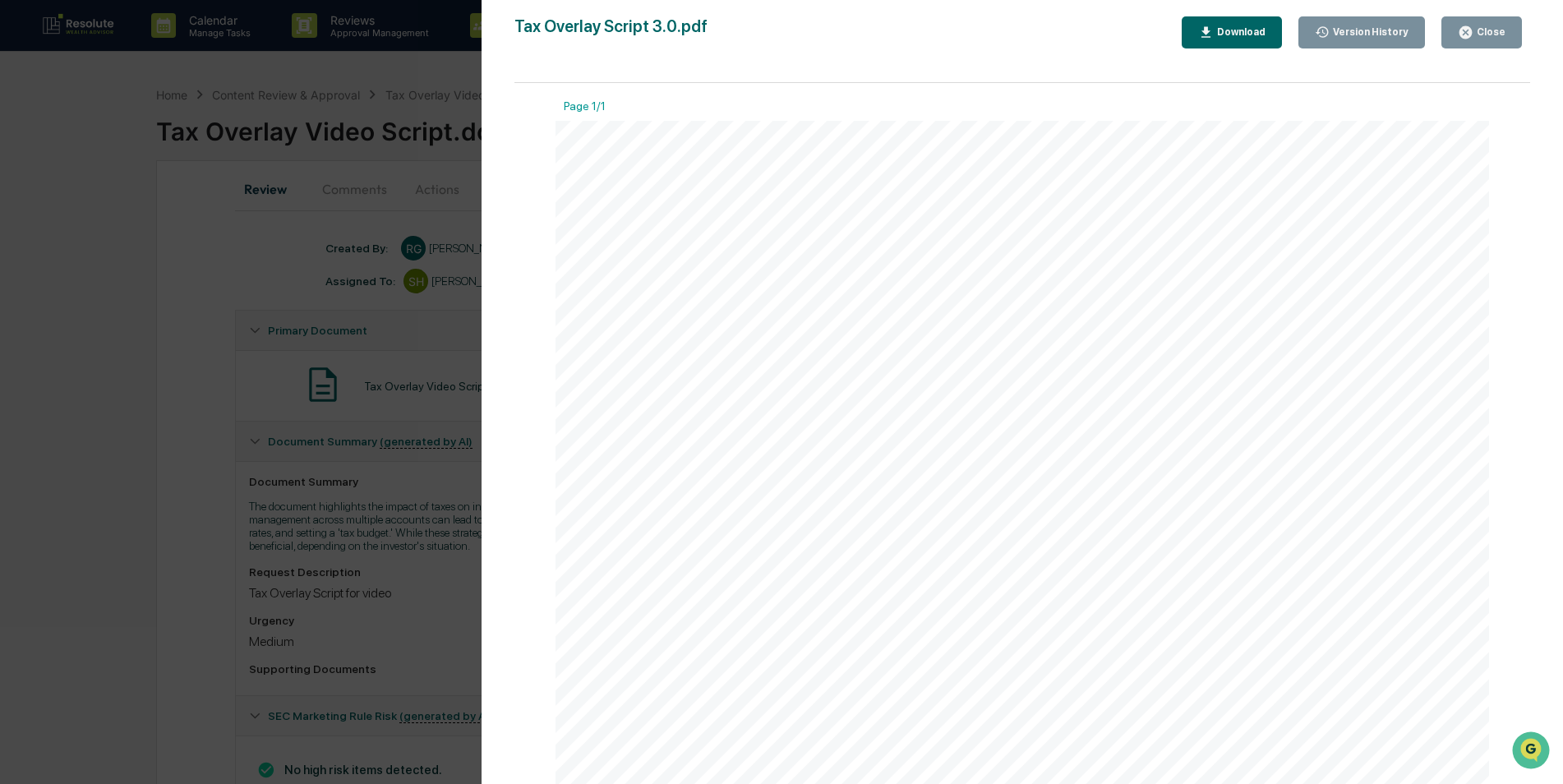
click at [1499, 32] on div "Close" at bounding box center [1489, 32] width 32 height 12
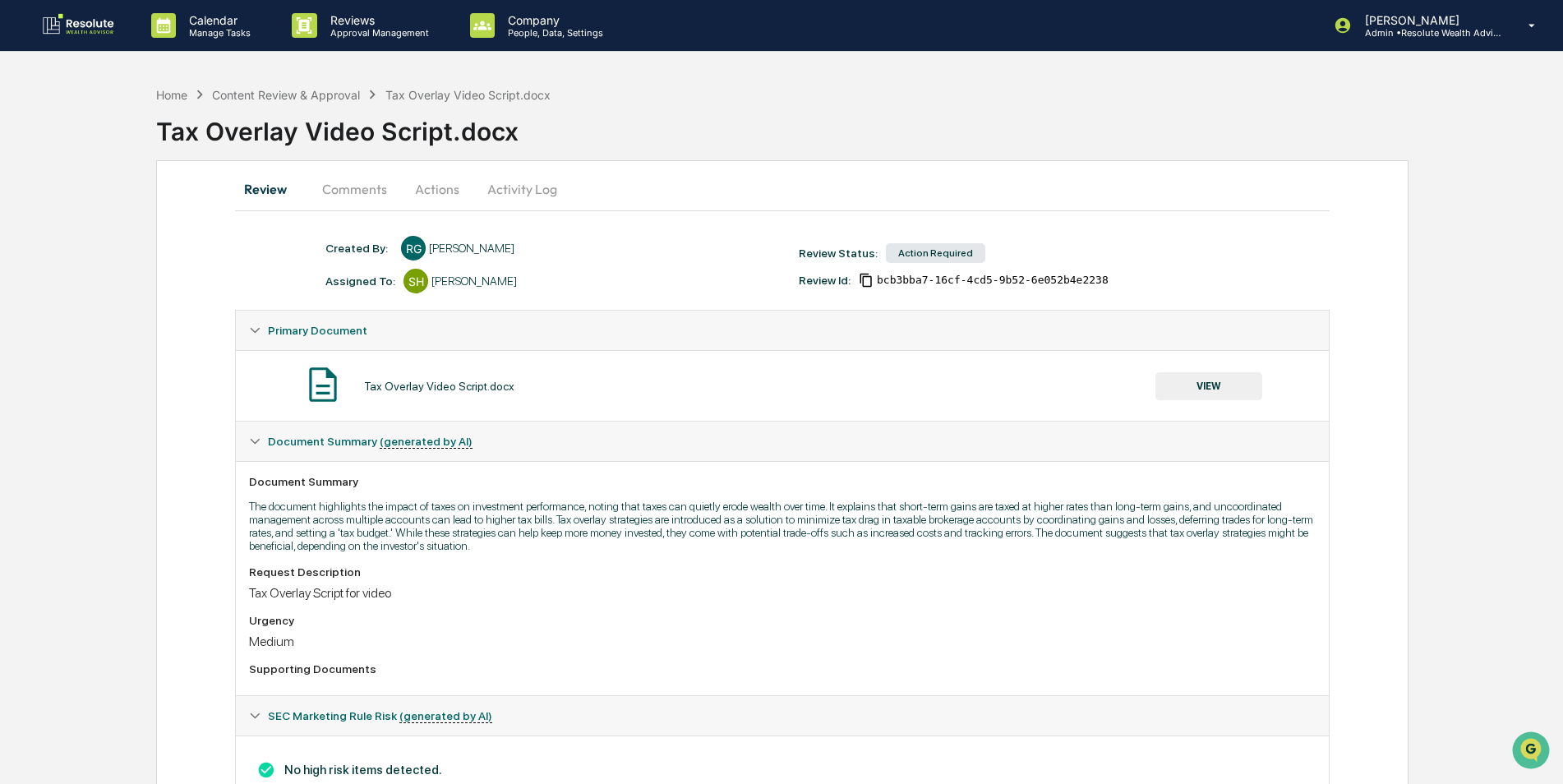
click at [451, 193] on button "Actions" at bounding box center [437, 189] width 74 height 40
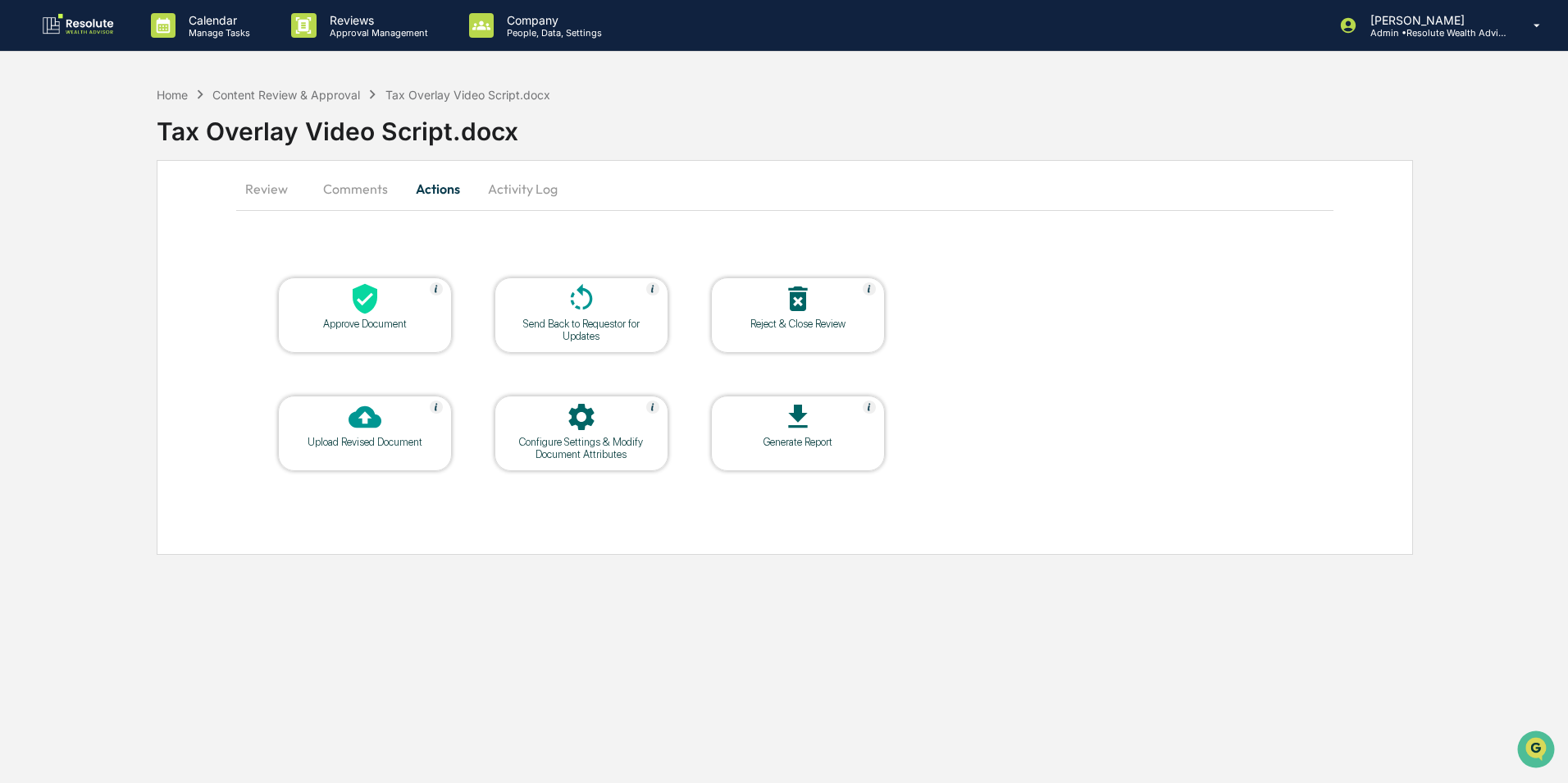
click at [361, 303] on icon at bounding box center [364, 298] width 33 height 33
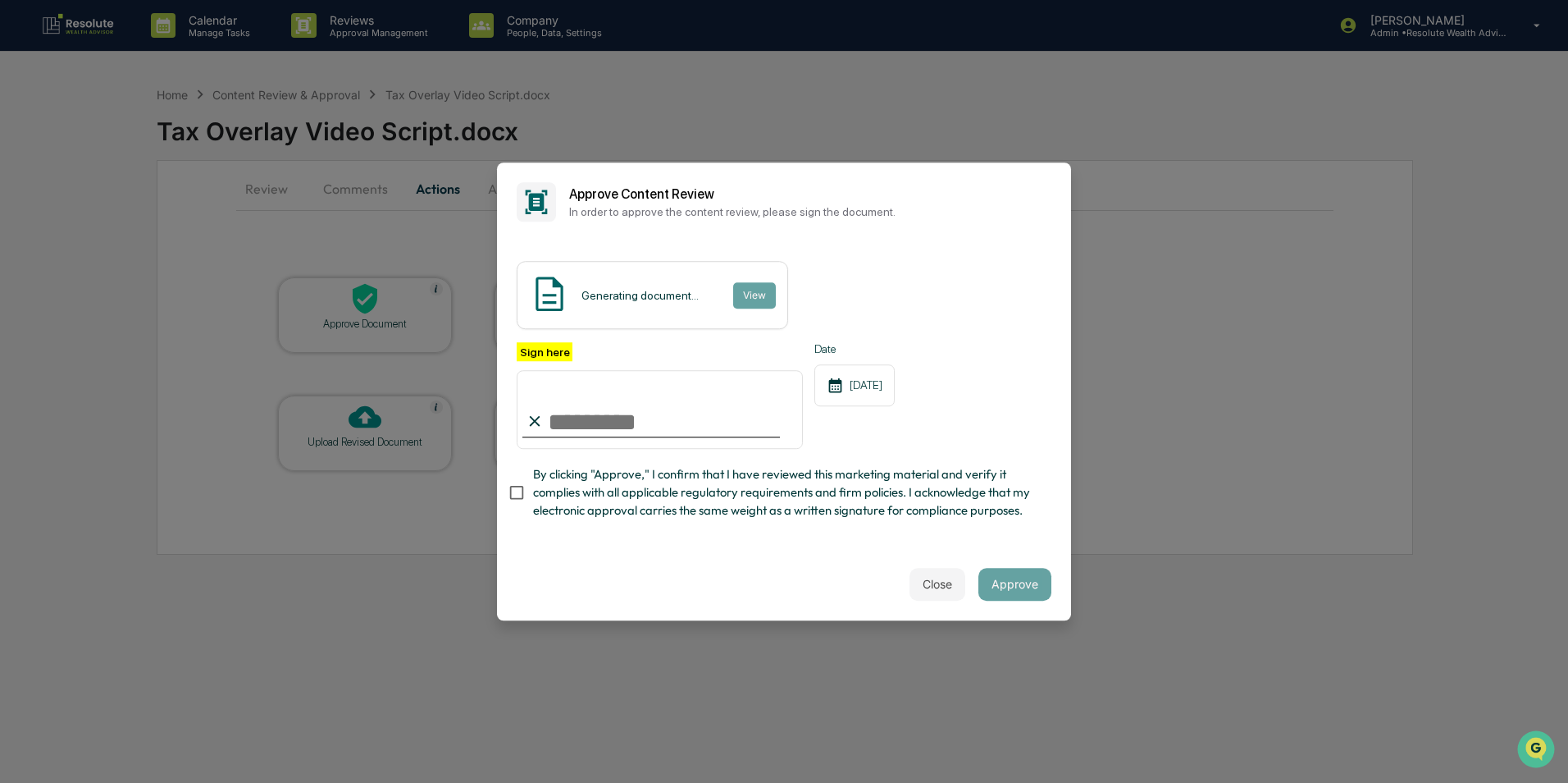
click at [646, 424] on input "Sign here" at bounding box center [660, 409] width 287 height 79
type input "**********"
click at [1030, 587] on button "Approve" at bounding box center [1014, 584] width 73 height 33
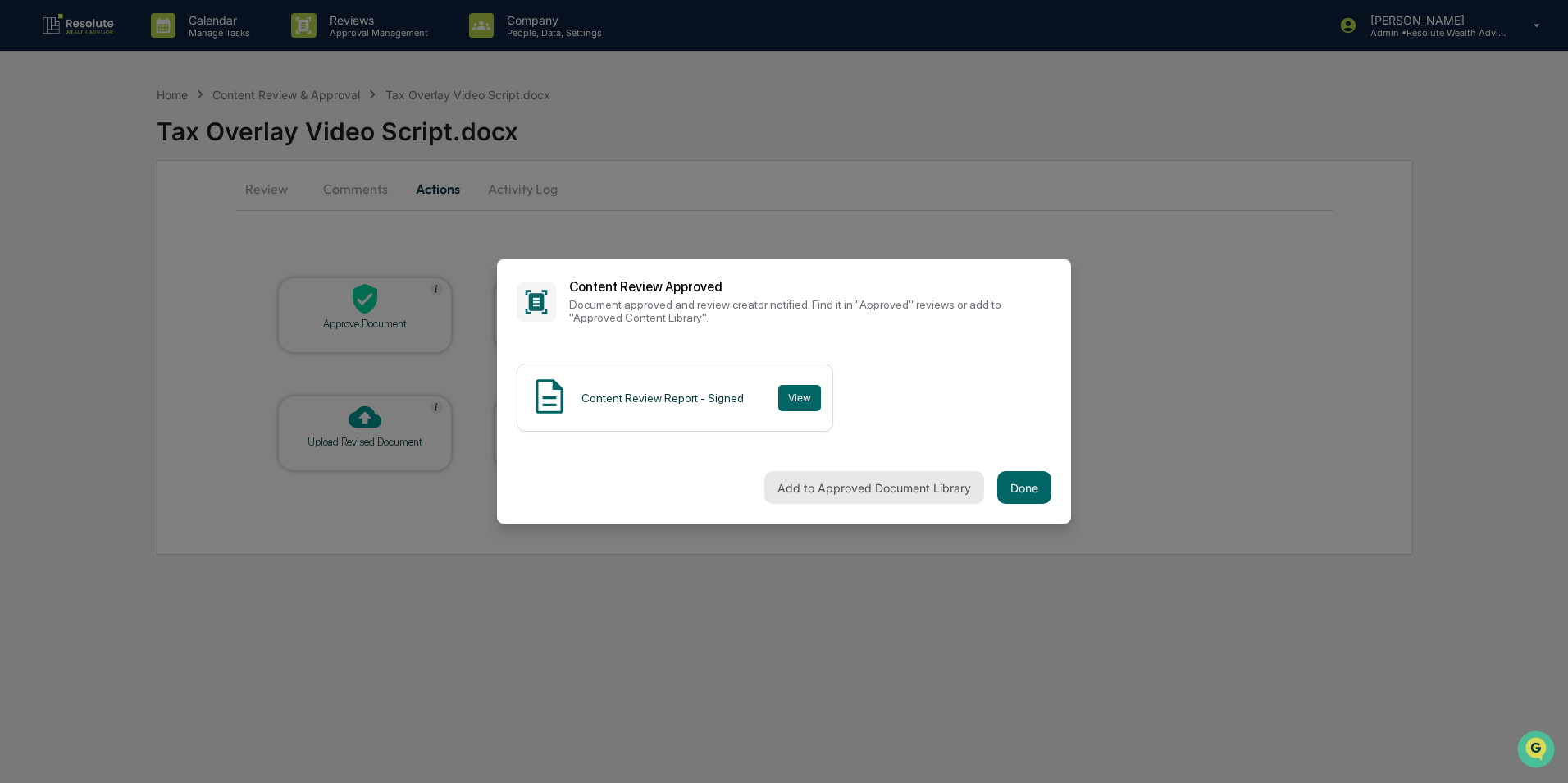
click at [844, 488] on button "Add to Approved Document Library" at bounding box center [874, 487] width 220 height 33
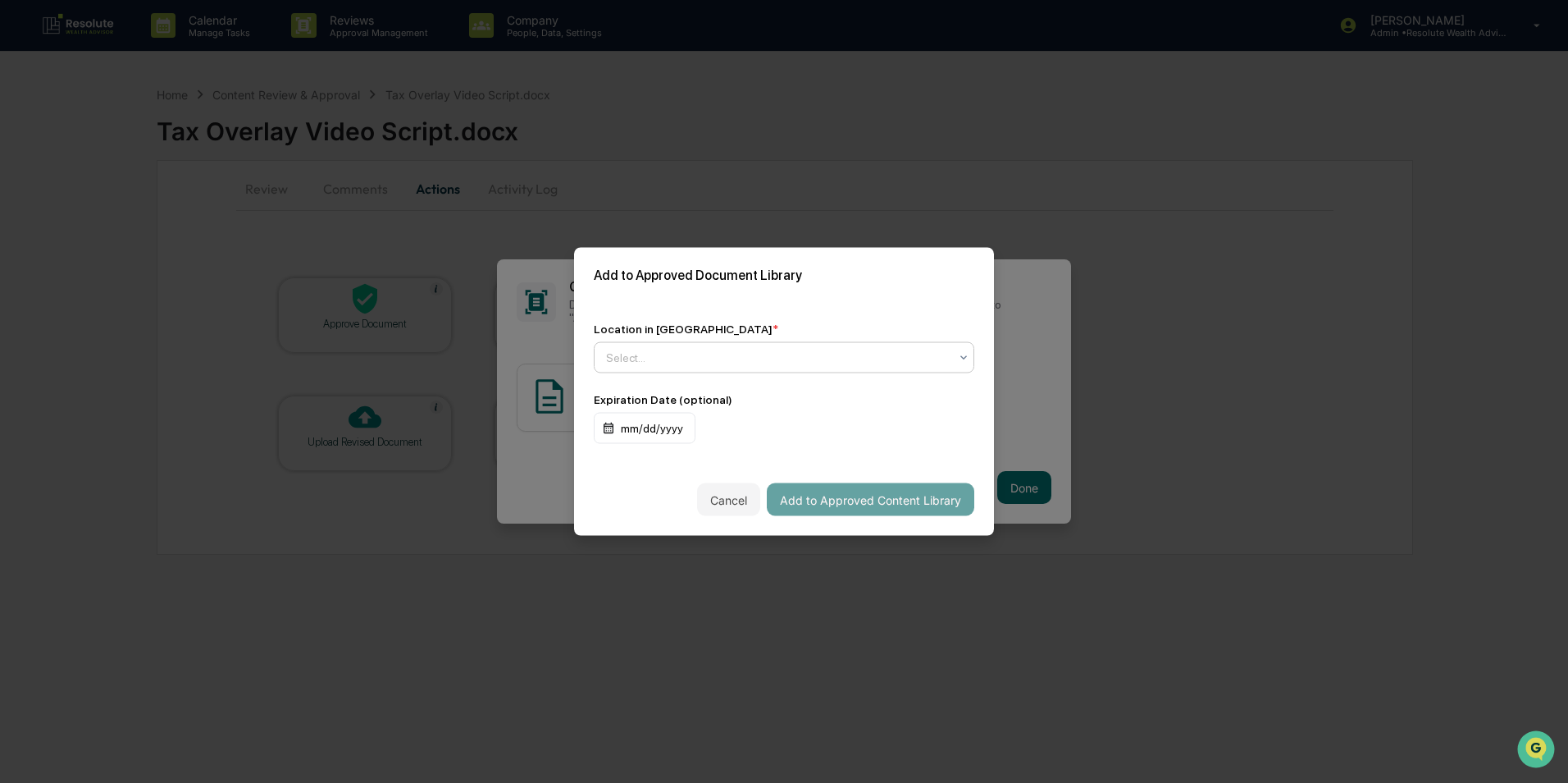
click at [712, 357] on div at bounding box center [777, 357] width 343 height 17
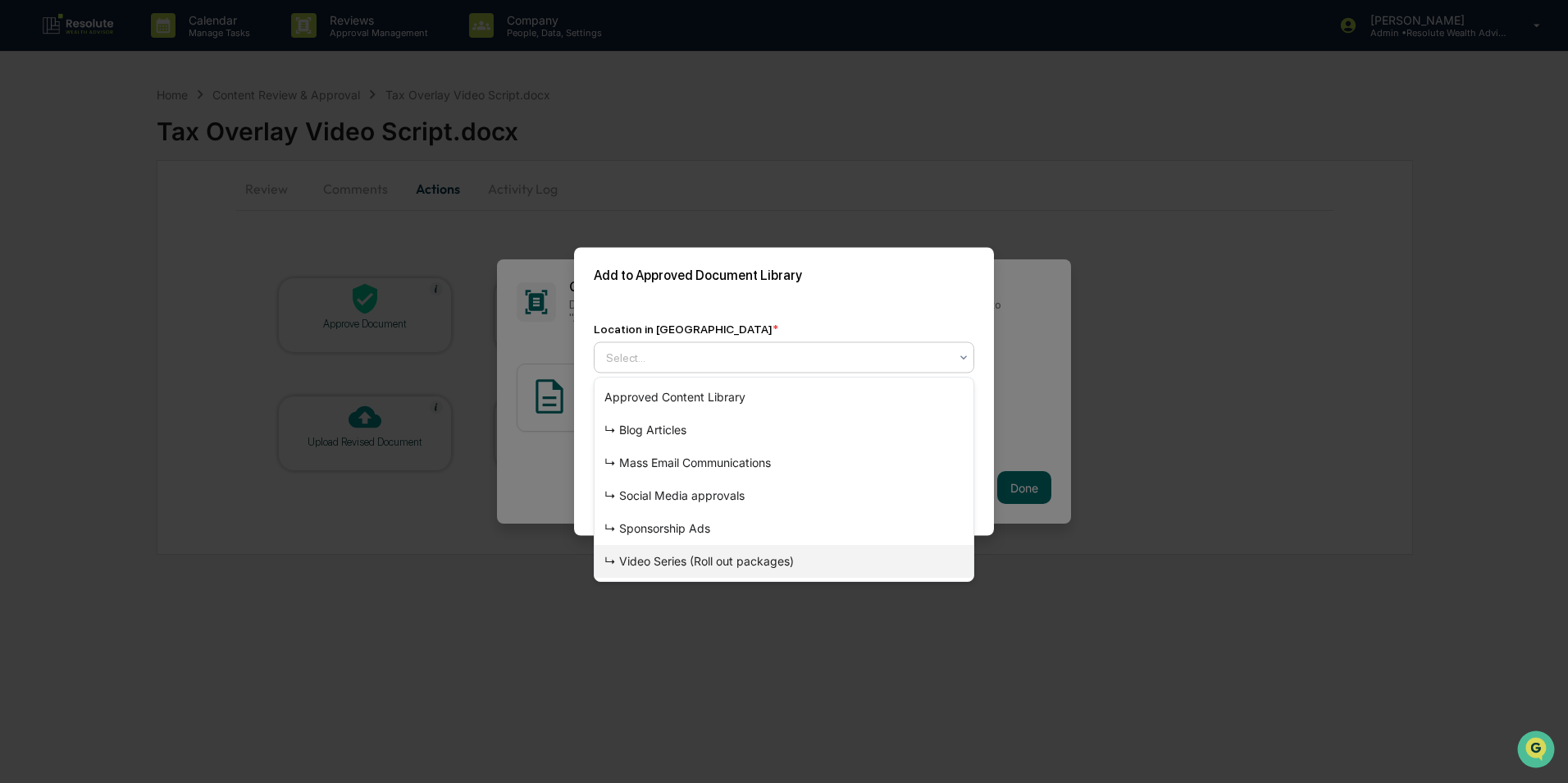
click at [655, 564] on div "↳ Video Series (Roll out packages)" at bounding box center [784, 561] width 379 height 33
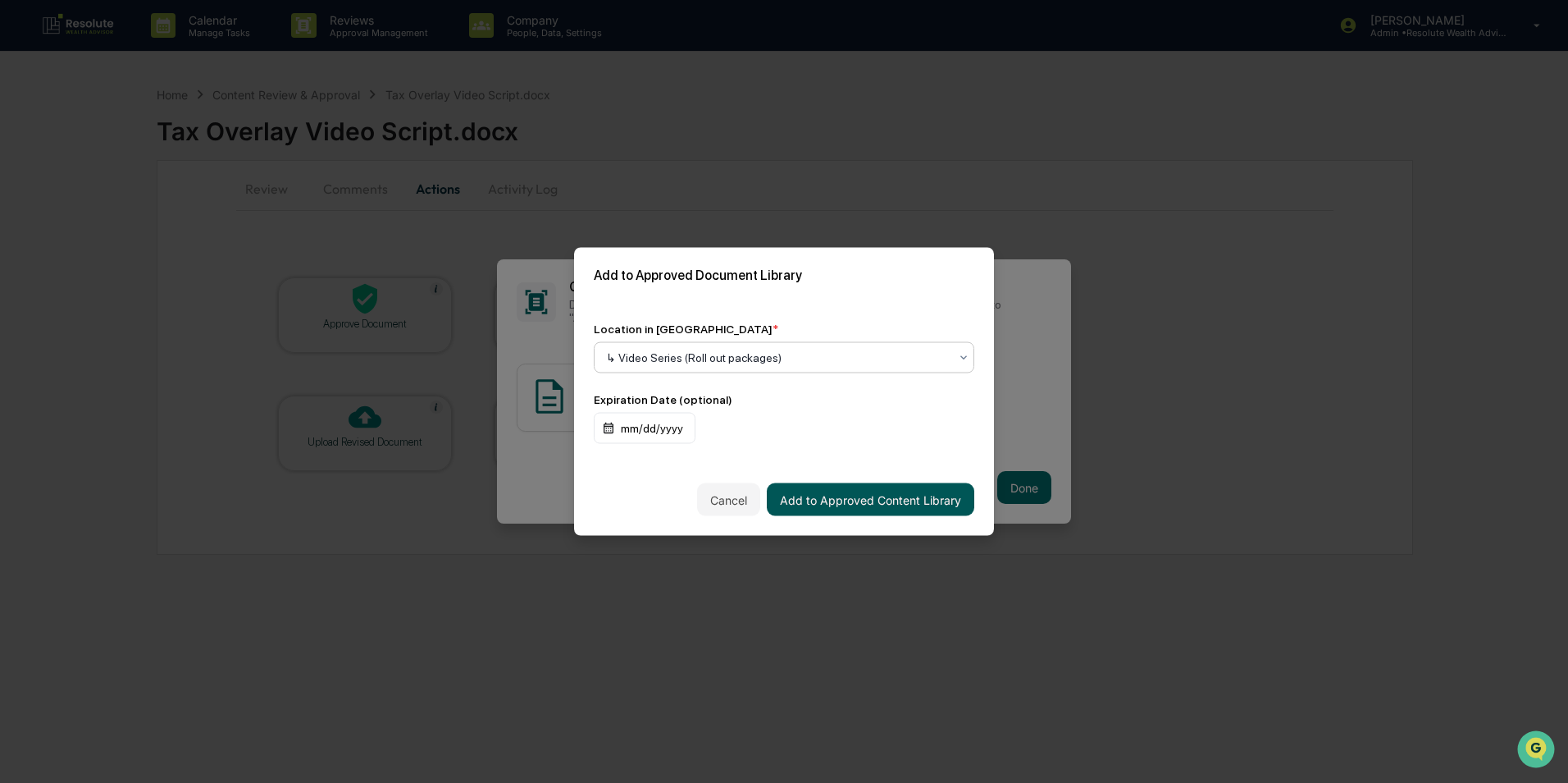
click at [824, 506] on button "Add to Approved Content Library" at bounding box center [870, 499] width 208 height 33
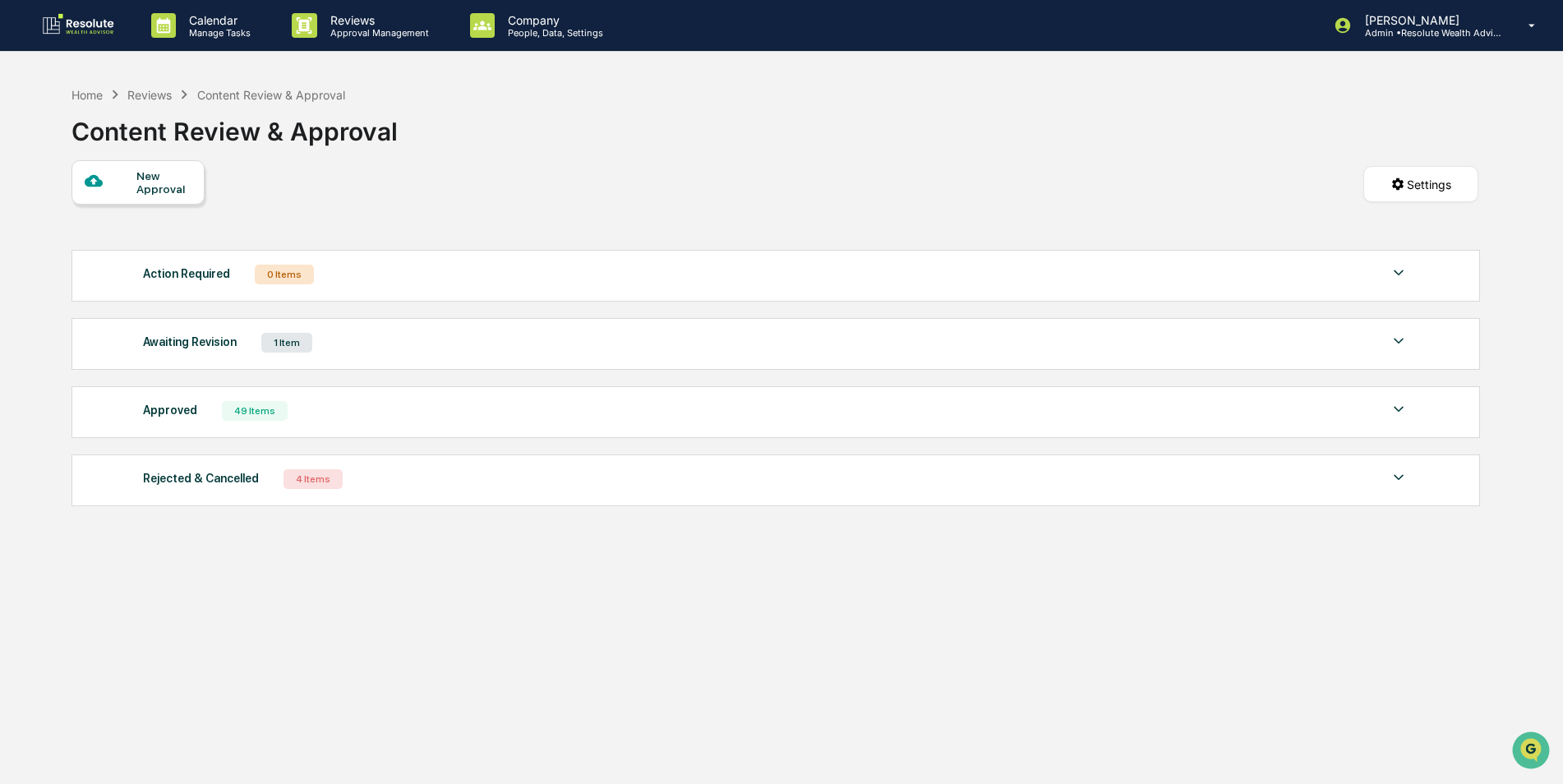
click at [1391, 403] on img at bounding box center [1398, 409] width 19 height 19
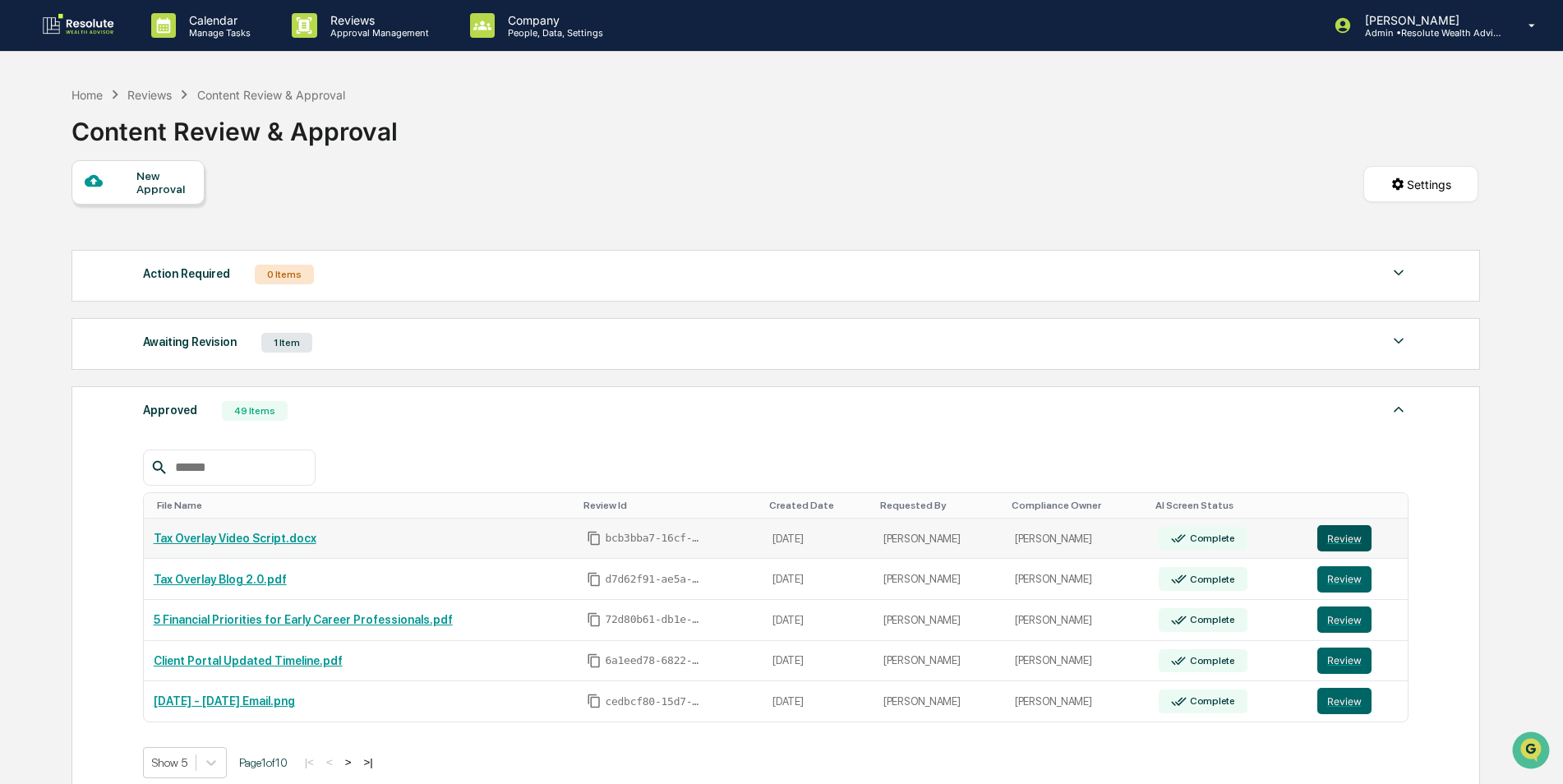
click at [1330, 535] on button "Review" at bounding box center [1344, 539] width 54 height 27
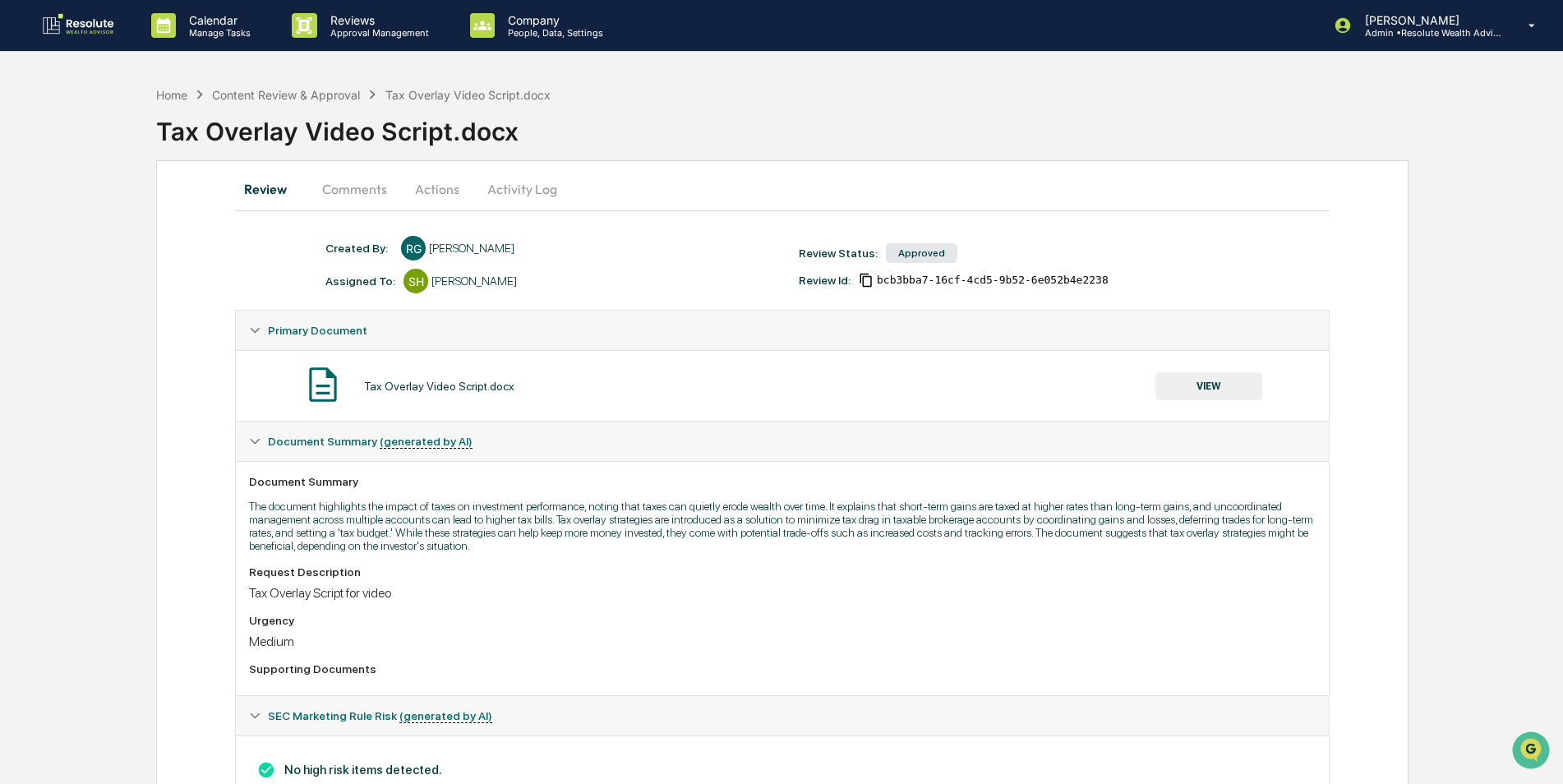
click at [1192, 376] on button "VIEW" at bounding box center [1209, 386] width 107 height 28
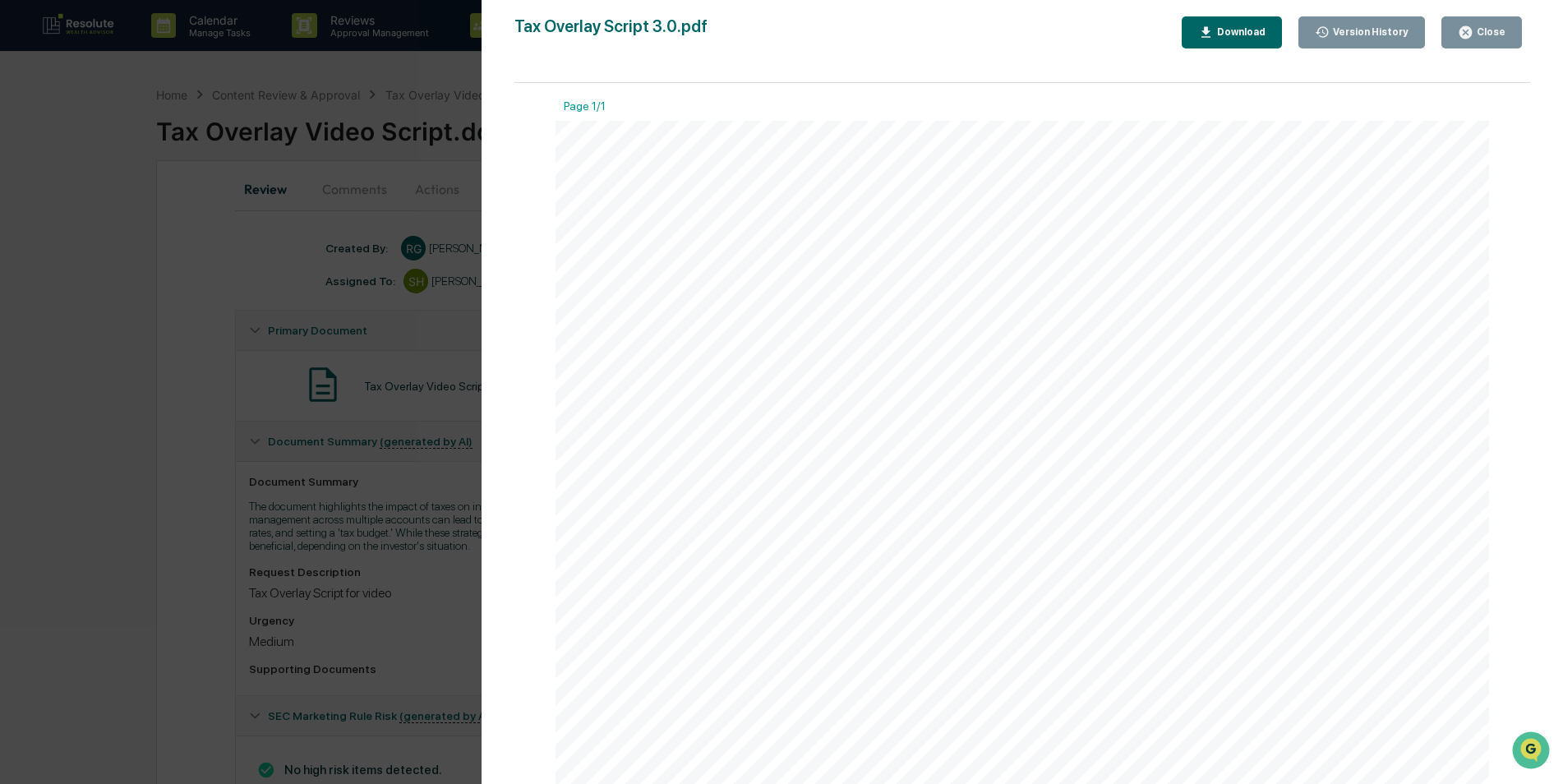
click at [1477, 43] on button "Close" at bounding box center [1481, 33] width 81 height 32
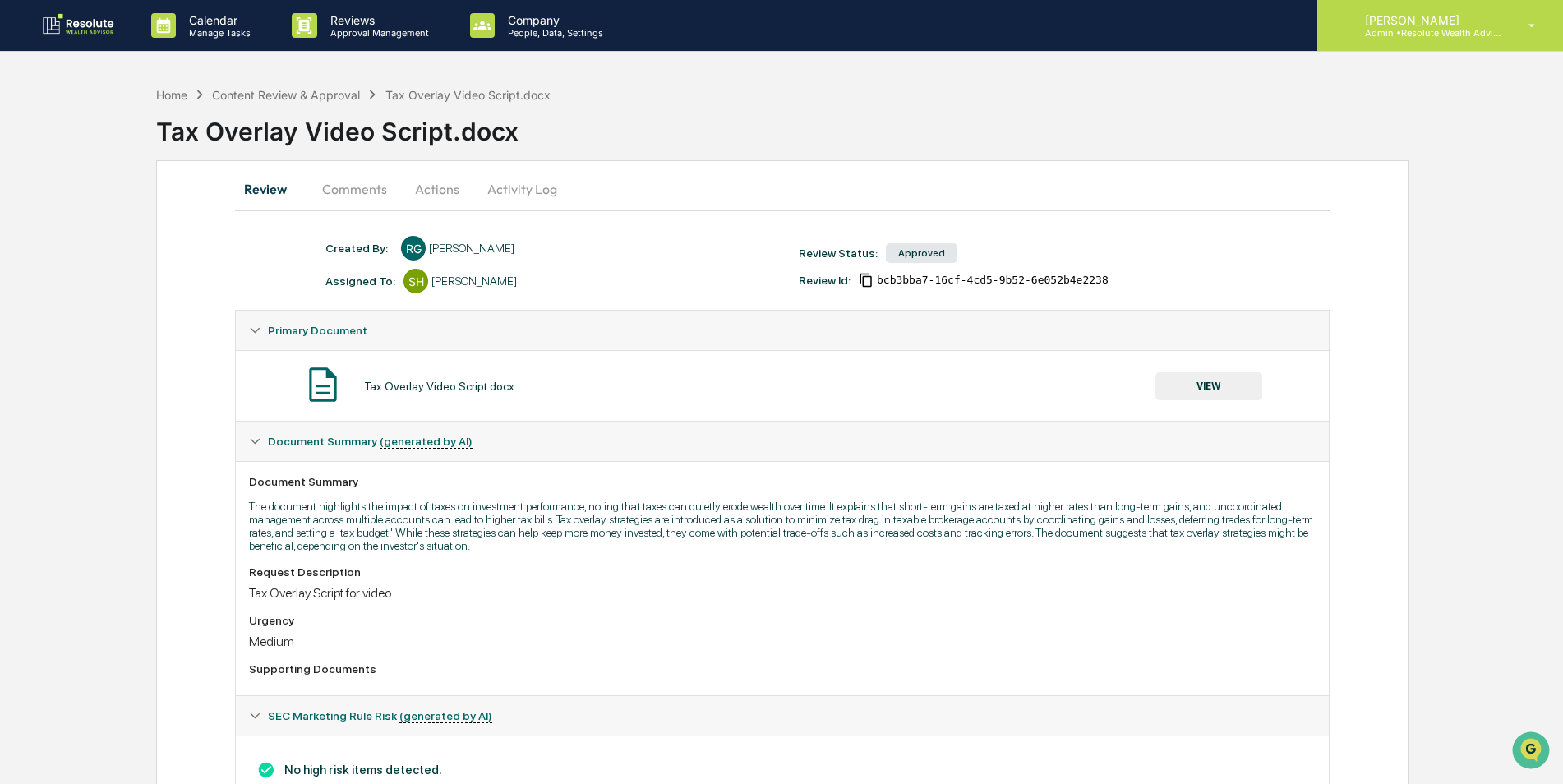
click at [1407, 25] on p "[PERSON_NAME]" at bounding box center [1428, 20] width 152 height 14
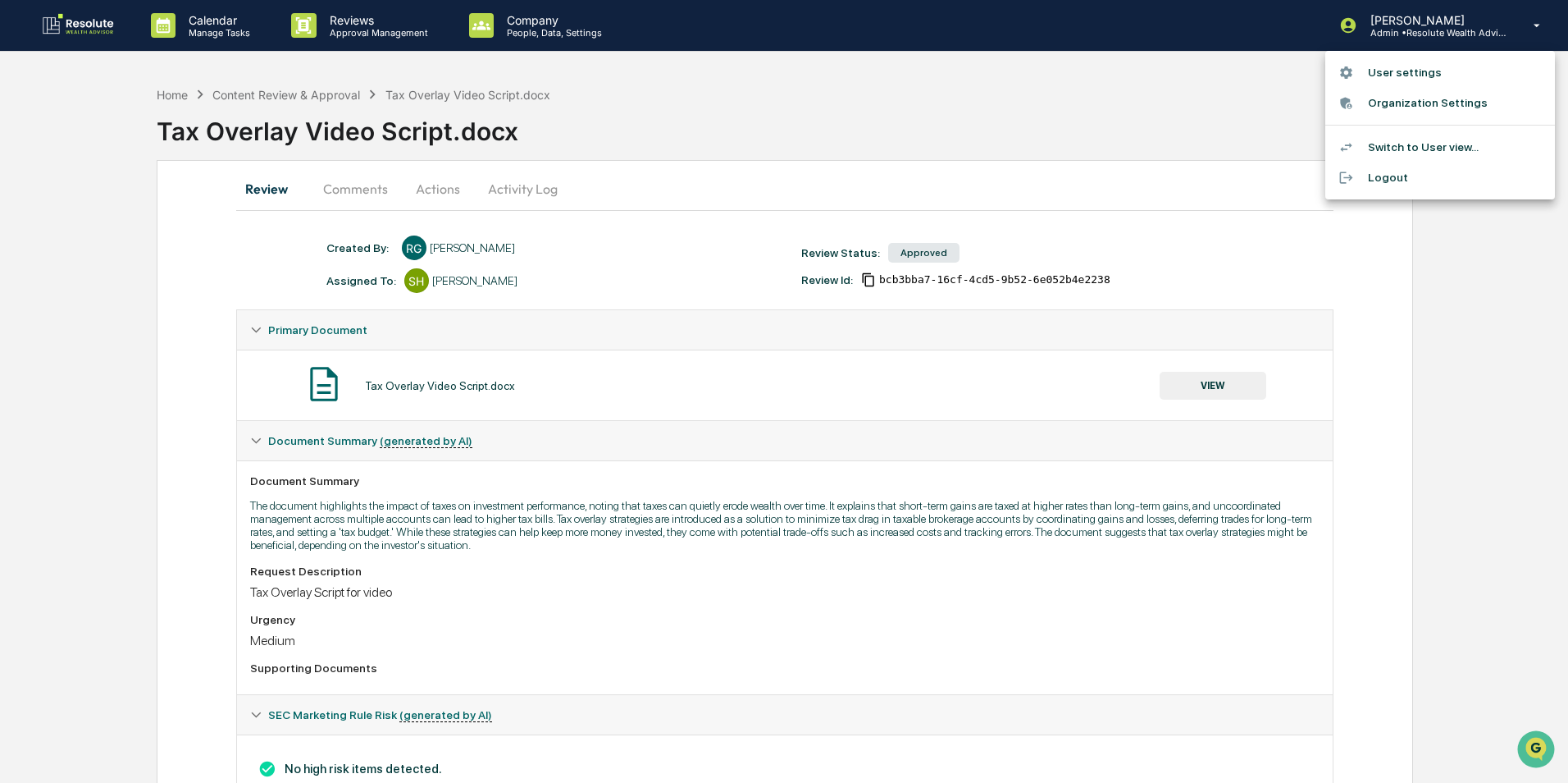
click at [1397, 175] on li "Logout" at bounding box center [1441, 178] width 230 height 30
